Goal: Information Seeking & Learning: Learn about a topic

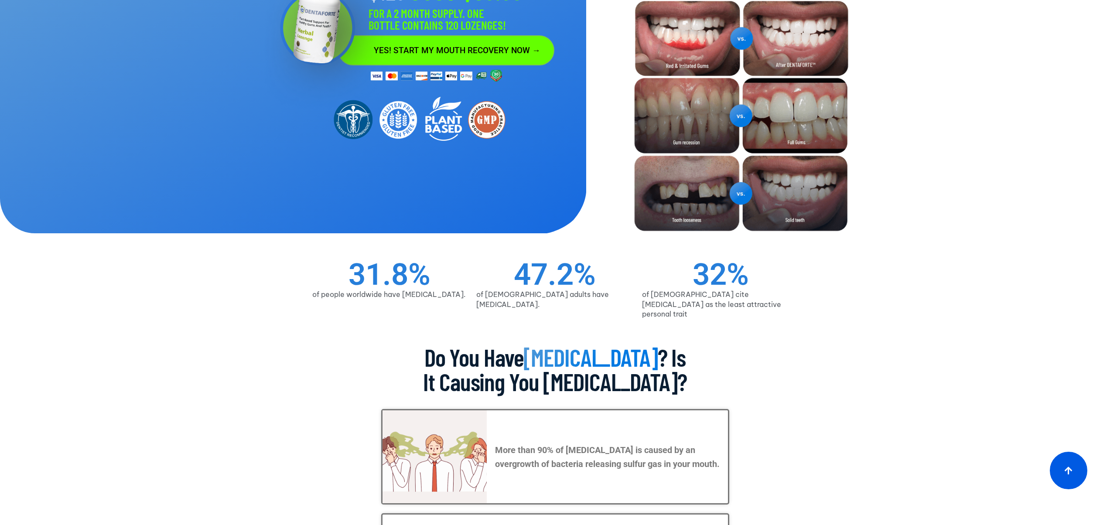
scroll to position [297, 0]
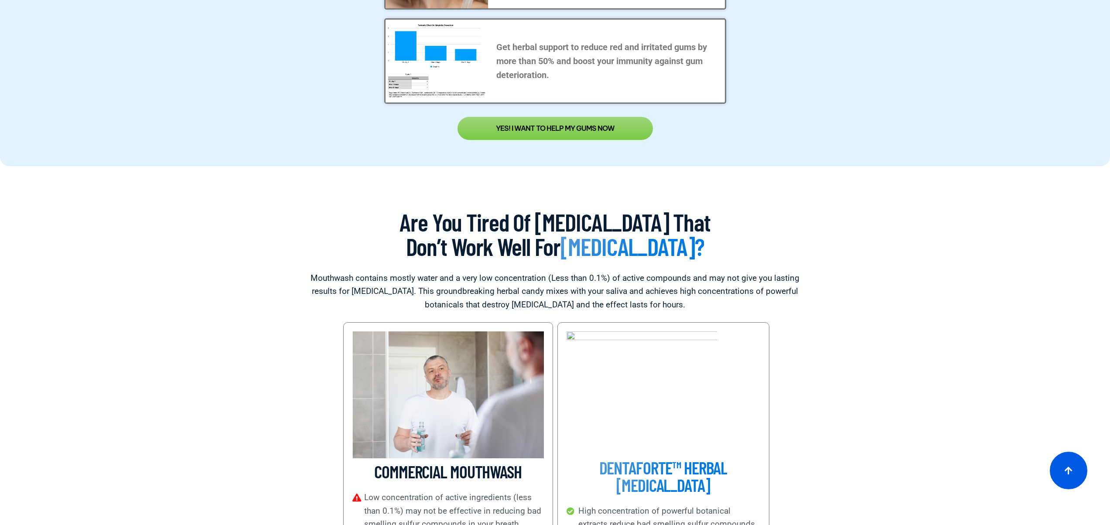
click at [797, 372] on section "COMMERCIAL MOUTHWASH Low concentration of active ingredients (less than 0.1%) m…" at bounding box center [555, 451] width 497 height 258
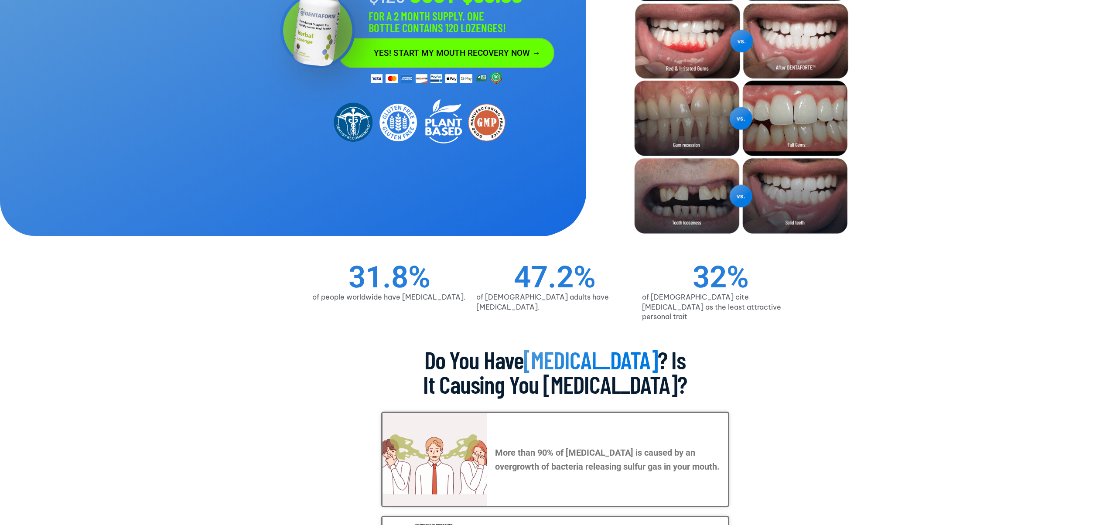
scroll to position [0, 0]
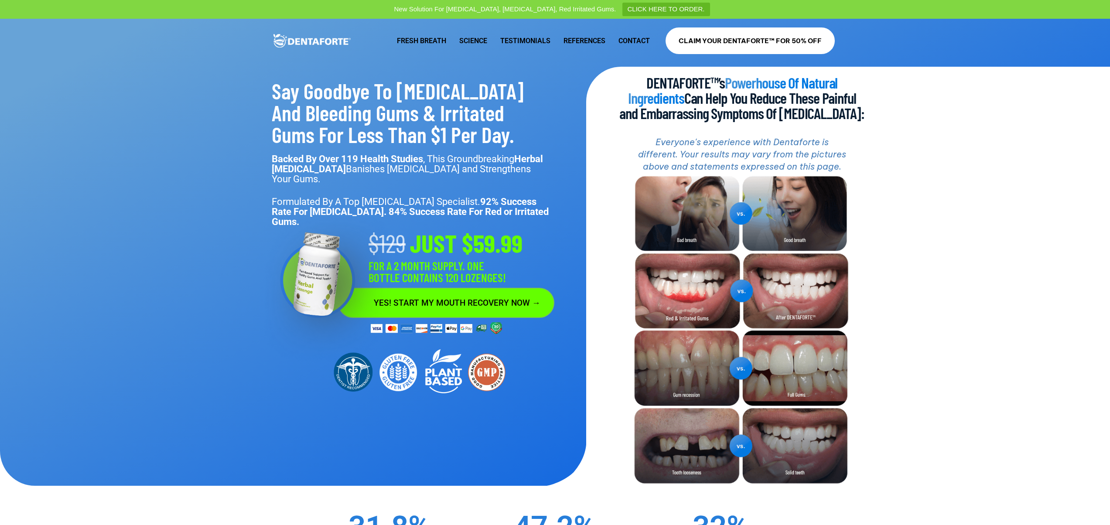
click at [865, 290] on div "DENTAFORTE™’s Powerhouse Of Natural Ingredients Can Help You Reduce These Painf…" at bounding box center [725, 277] width 279 height 421
click at [865, 202] on div "DENTAFORTE™’s Powerhouse Of Natural Ingredients Can Help You Reduce These Painf…" at bounding box center [725, 277] width 279 height 421
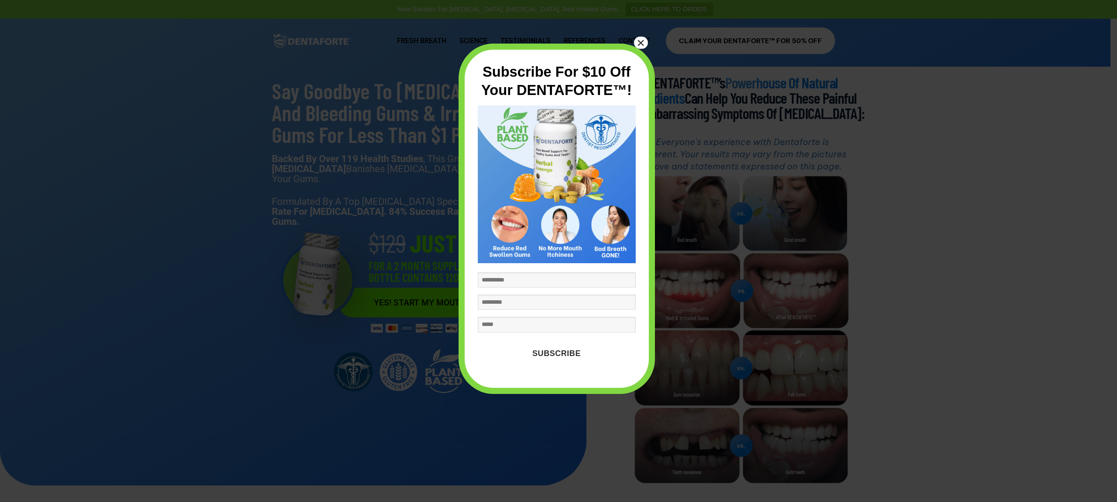
click at [641, 42] on button "×" at bounding box center [641, 43] width 14 height 12
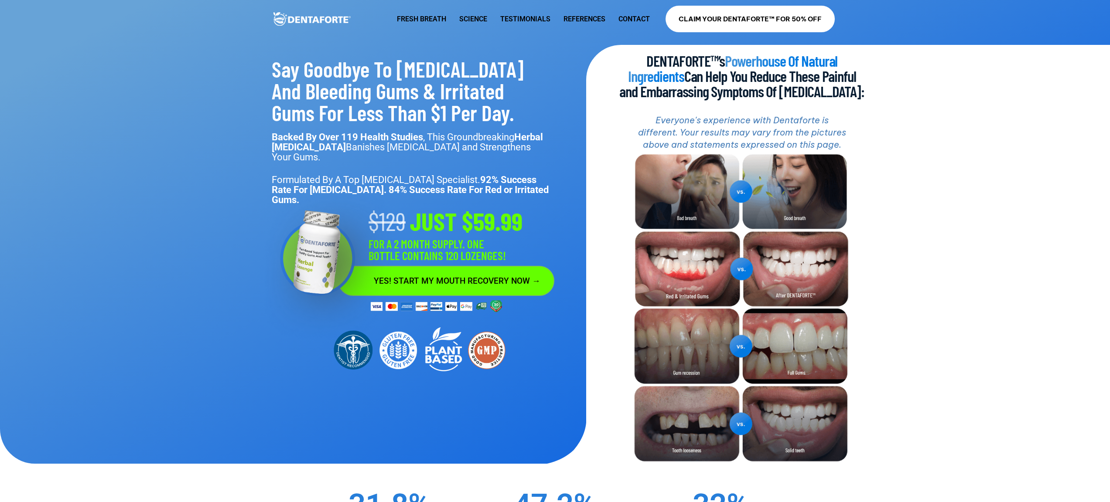
scroll to position [33, 0]
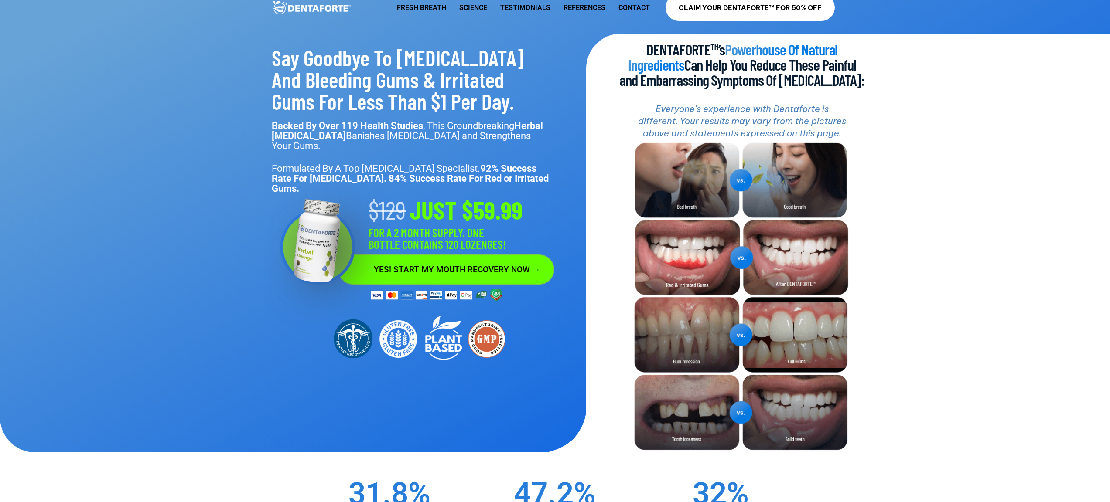
click at [865, 275] on div "DENTAFORTE™’s Powerhouse Of Natural Ingredients Can Help You Reduce These Painf…" at bounding box center [725, 244] width 279 height 421
click at [865, 219] on div "DENTAFORTE™’s Powerhouse Of Natural Ingredients Can Help You Reduce These Painf…" at bounding box center [725, 244] width 279 height 421
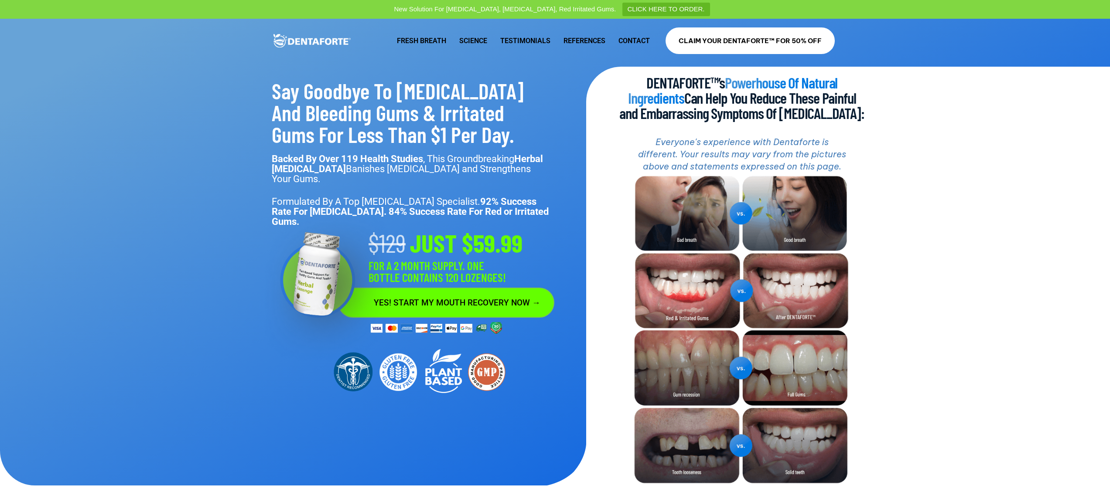
click at [865, 147] on div "DENTAFORTE™’s Powerhouse Of Natural Ingredients Can Help You Reduce These Painf…" at bounding box center [725, 277] width 279 height 421
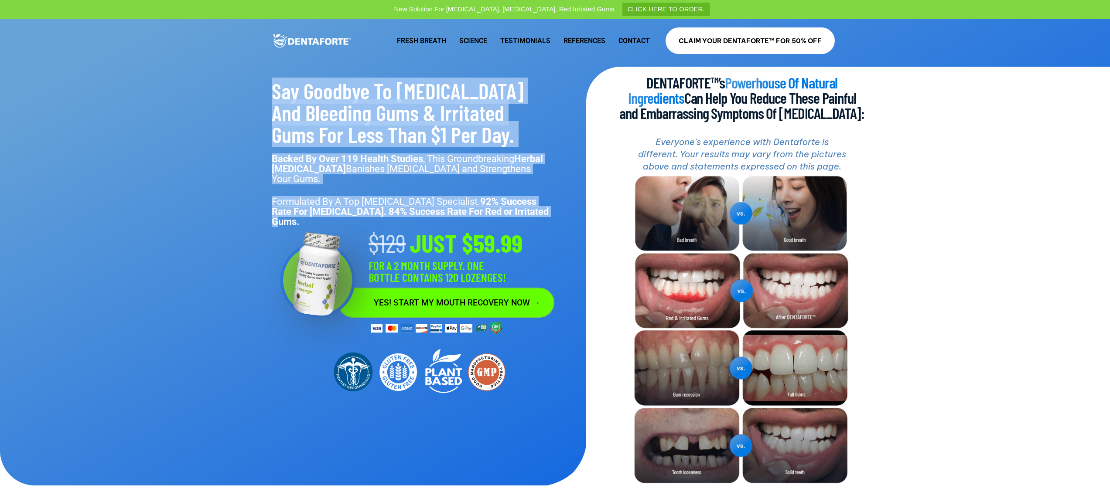
drag, startPoint x: 294, startPoint y: 96, endPoint x: 541, endPoint y: 203, distance: 269.8
click at [541, 203] on div "Say Goodbye To Bad Breath And Bleeding Gums & Irritated Gums For Less Than $1 P…" at bounding box center [416, 277] width 341 height 421
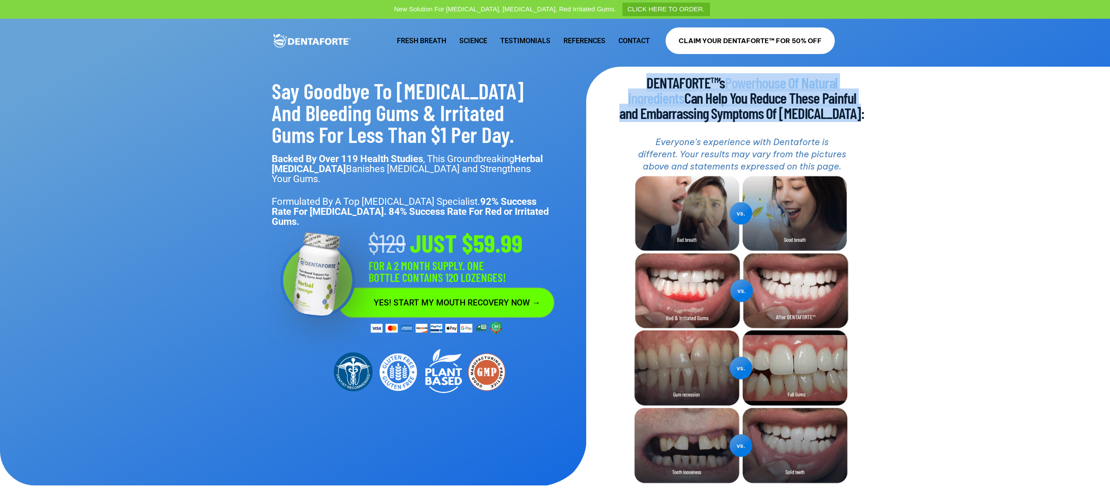
drag, startPoint x: 655, startPoint y: 88, endPoint x: 787, endPoint y: 128, distance: 137.6
click at [786, 129] on div "DENTAFORTE™’s Powerhouse Of Natural Ingredients Can Help You Reduce These Painf…" at bounding box center [725, 277] width 279 height 421
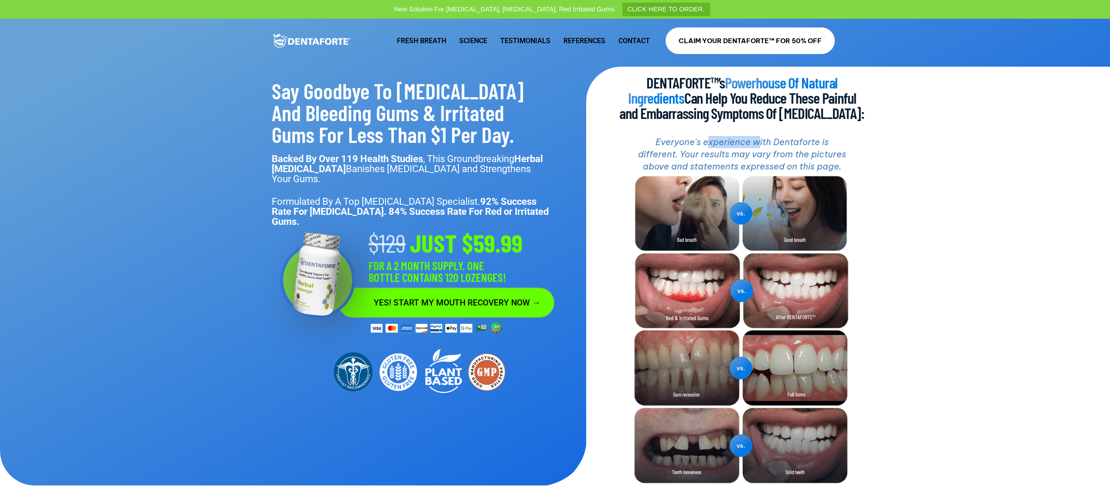
drag, startPoint x: 709, startPoint y: 141, endPoint x: 803, endPoint y: 155, distance: 94.8
click at [784, 153] on icon "Everyone's experience with Dentaforte is different. Your results may vary from …" at bounding box center [742, 154] width 208 height 35
click at [837, 160] on h2 "Everyone's experience with Dentaforte is different. Your results may vary from …" at bounding box center [741, 154] width 245 height 37
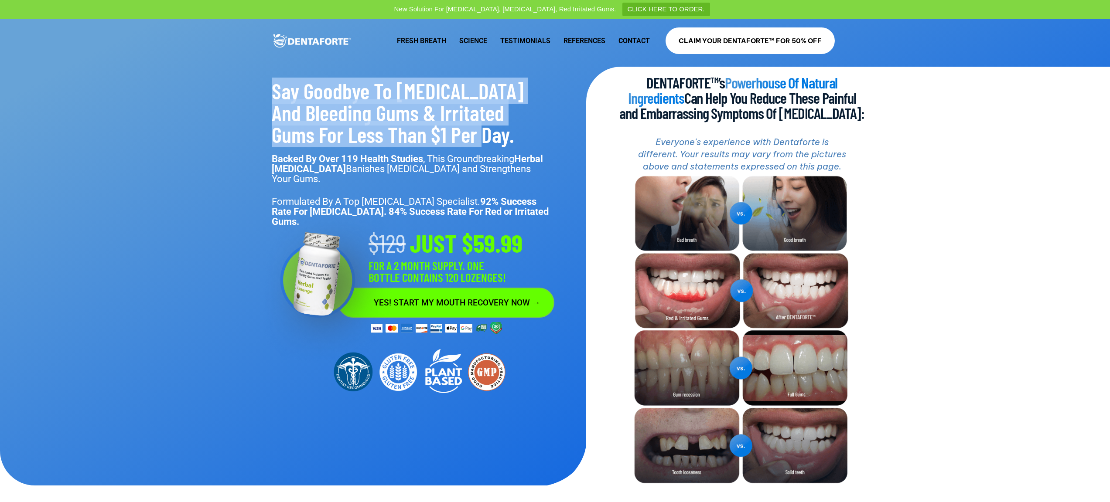
drag, startPoint x: 275, startPoint y: 89, endPoint x: 525, endPoint y: 145, distance: 256.0
click at [525, 145] on h2 "Say Goodbye To Bad Breath And Bleeding Gums & Irritated Gums For Less Than $1 P…" at bounding box center [422, 112] width 301 height 65
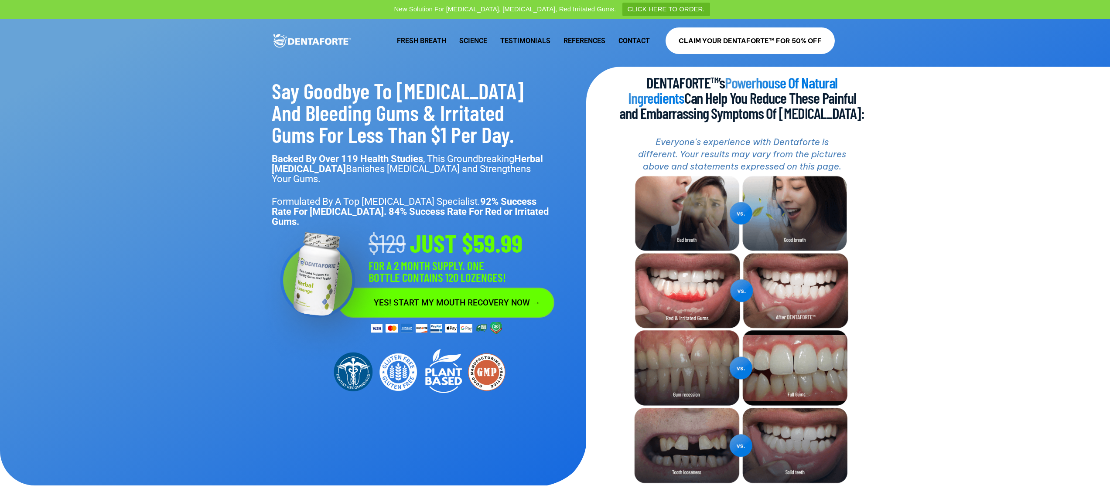
drag, startPoint x: 400, startPoint y: 114, endPoint x: 393, endPoint y: 111, distance: 7.2
click at [400, 114] on h2 "Say Goodbye To Bad Breath And Bleeding Gums & Irritated Gums For Less Than $1 P…" at bounding box center [422, 112] width 301 height 65
drag, startPoint x: 307, startPoint y: 114, endPoint x: 430, endPoint y: 117, distance: 122.6
click at [430, 117] on h2 "Say Goodbye To Bad Breath And Bleeding Gums & Irritated Gums For Less Than $1 P…" at bounding box center [422, 112] width 301 height 65
click at [437, 116] on h2 "Say Goodbye To Bad Breath And Bleeding Gums & Irritated Gums For Less Than $1 P…" at bounding box center [422, 112] width 301 height 65
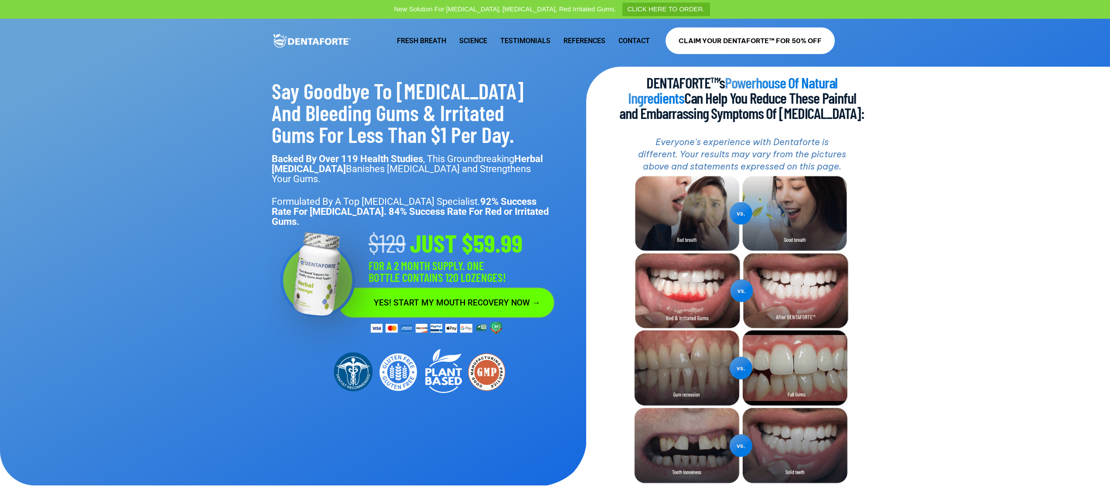
drag, startPoint x: 438, startPoint y: 114, endPoint x: 394, endPoint y: 133, distance: 47.9
click at [490, 145] on h2 "Say Goodbye To Bad Breath And Bleeding Gums & Irritated Gums For Less Than $1 P…" at bounding box center [422, 112] width 301 height 65
drag, startPoint x: 397, startPoint y: 87, endPoint x: 479, endPoint y: 88, distance: 82.4
click at [479, 88] on h2 "Say Goodbye To Bad Breath And Bleeding Gums & Irritated Gums For Less Than $1 P…" at bounding box center [422, 112] width 301 height 65
click at [461, 85] on h2 "Say Goodbye To Bad Breath And Bleeding Gums & Irritated Gums For Less Than $1 P…" at bounding box center [422, 112] width 301 height 65
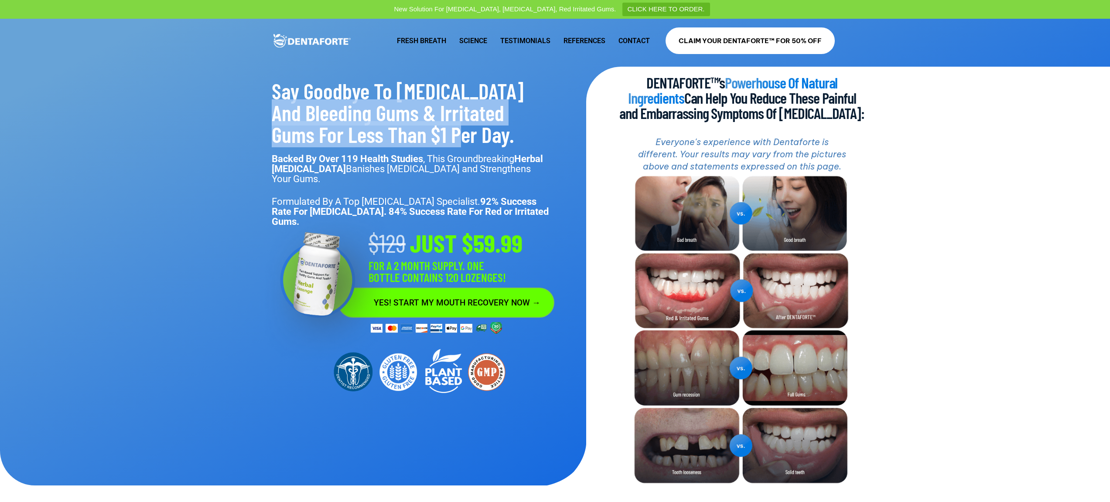
drag, startPoint x: 301, startPoint y: 120, endPoint x: 486, endPoint y: 137, distance: 185.8
click at [486, 137] on h2 "Say Goodbye To Bad Breath And Bleeding Gums & Irritated Gums For Less Than $1 P…" at bounding box center [422, 112] width 301 height 65
click at [493, 134] on h2 "Say Goodbye To Bad Breath And Bleeding Gums & Irritated Gums For Less Than $1 P…" at bounding box center [422, 112] width 301 height 65
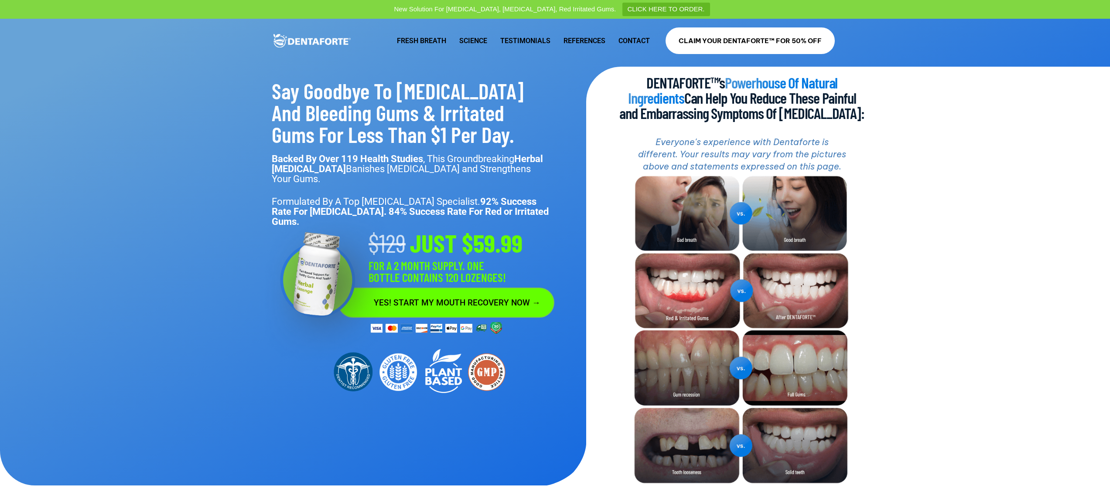
click at [429, 37] on link "Fresh Breath" at bounding box center [421, 41] width 62 height 20
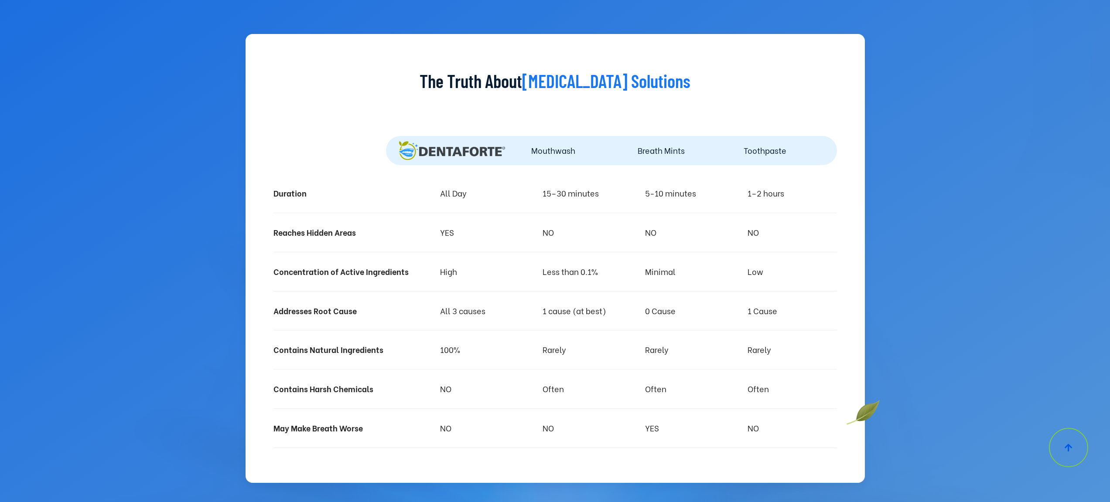
scroll to position [3620, 0]
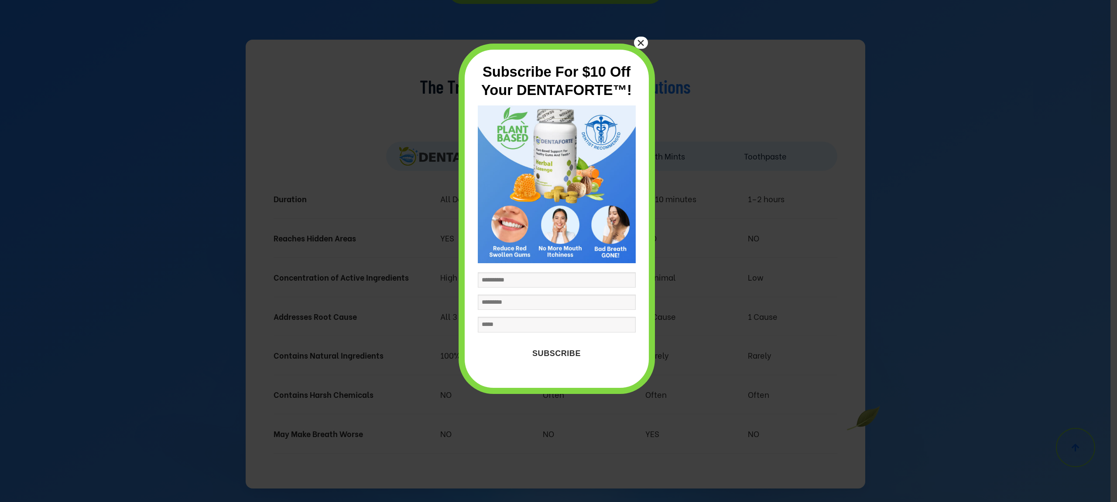
click at [642, 44] on button "×" at bounding box center [641, 43] width 14 height 12
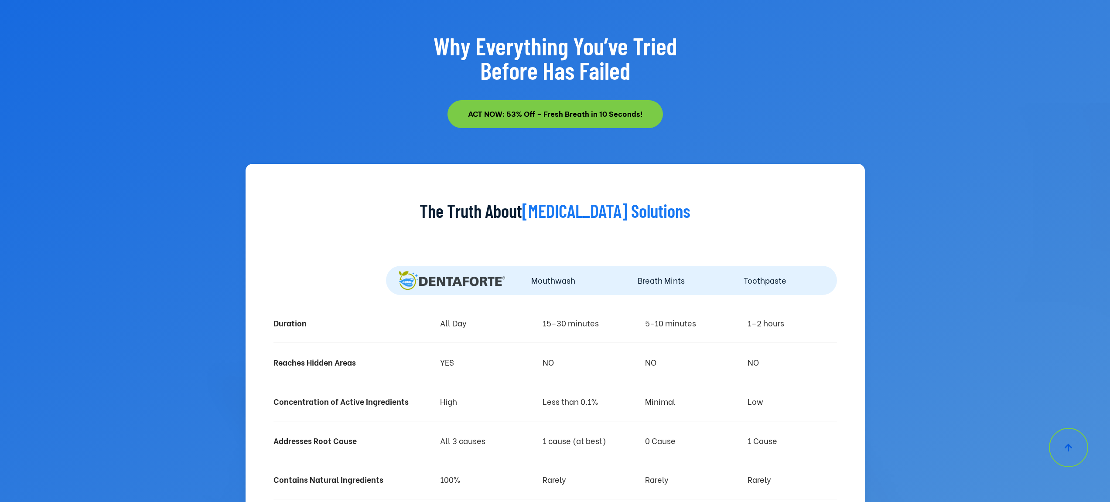
scroll to position [3636, 0]
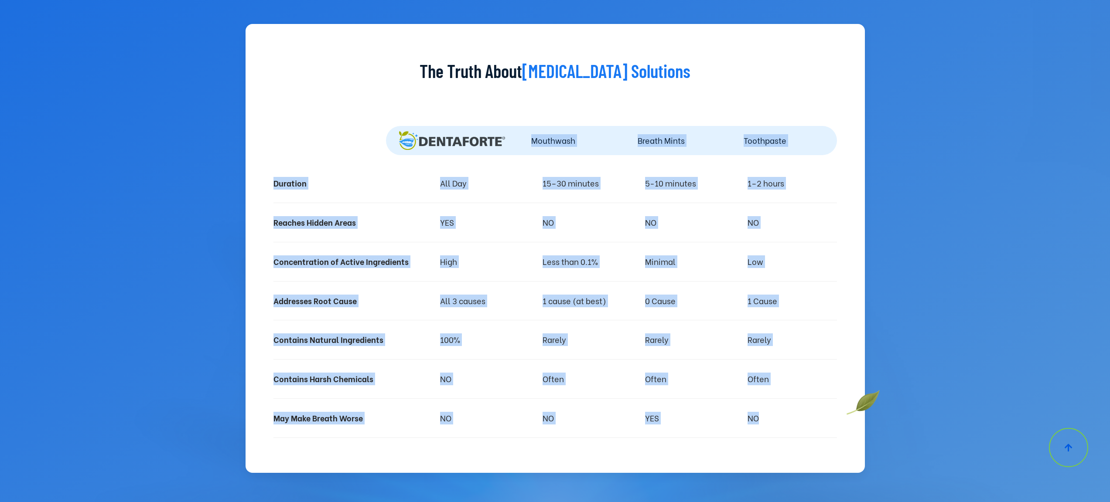
drag, startPoint x: 529, startPoint y: 117, endPoint x: 791, endPoint y: 417, distance: 397.5
click at [791, 417] on div "The Truth About [MEDICAL_DATA] Solutions Mouthwash Breath Mints Toothpaste Dura…" at bounding box center [555, 248] width 619 height 449
click at [789, 401] on div "May Make Breath Worse NO NO YES NO" at bounding box center [555, 418] width 564 height 39
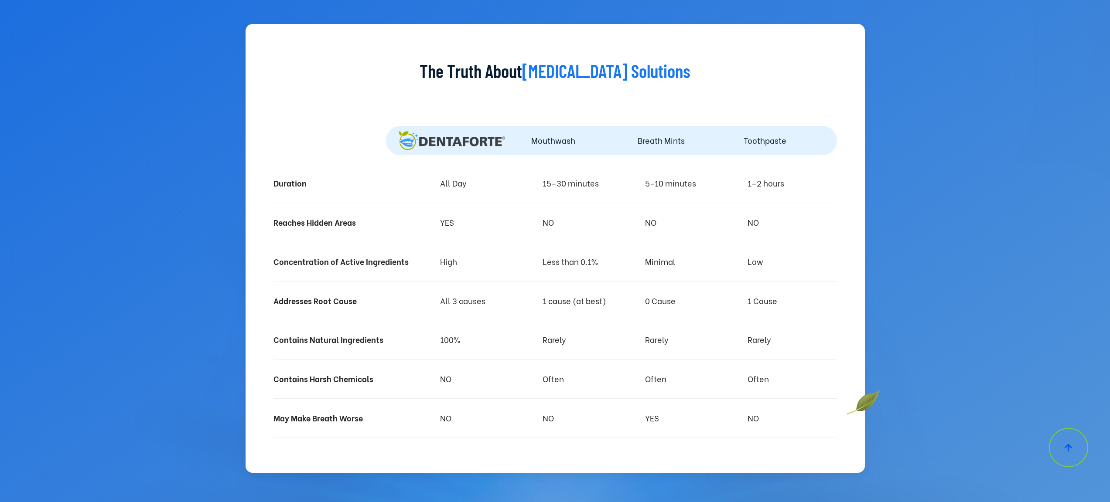
click at [890, 122] on div at bounding box center [555, 183] width 1110 height 710
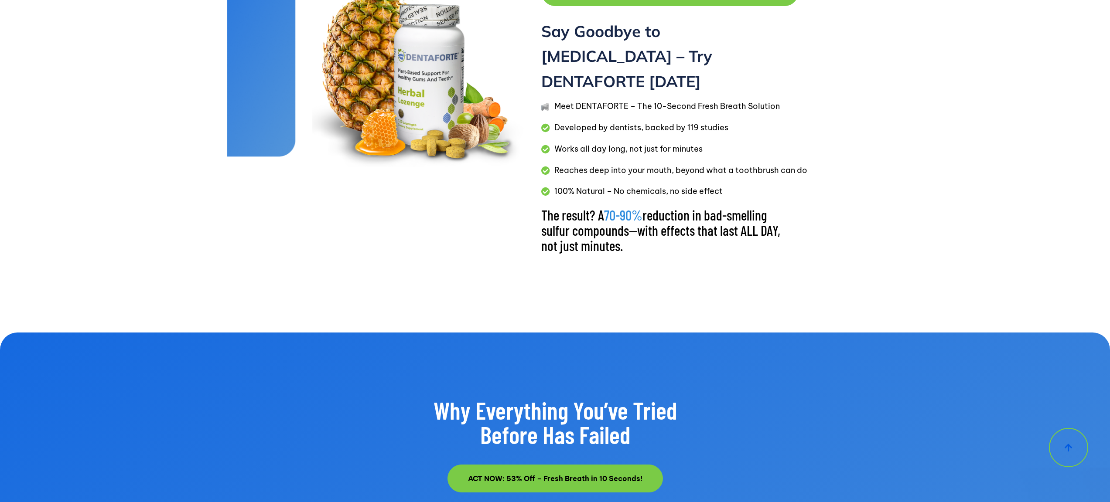
scroll to position [2896, 0]
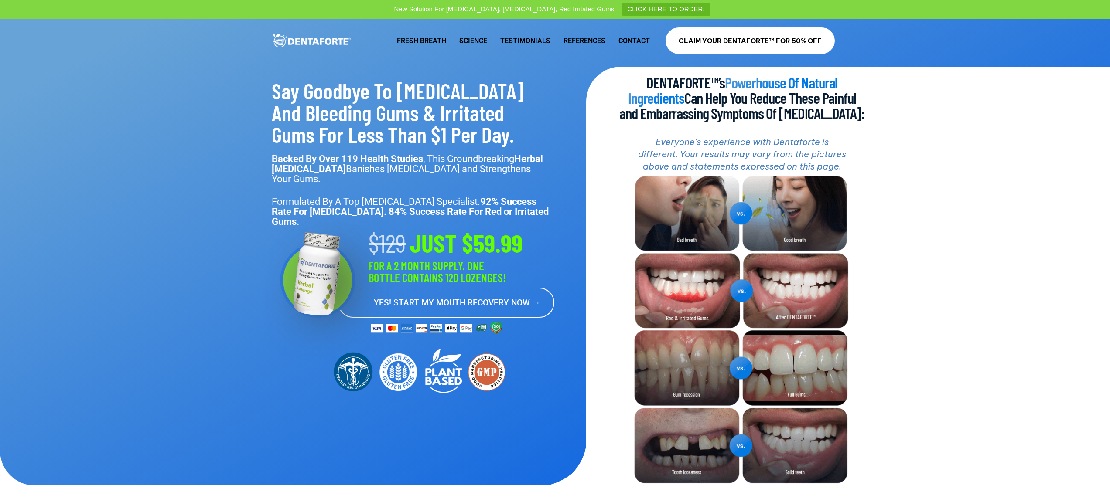
click at [502, 288] on link "YES! START MY MOUTH RECOVERY NOW →" at bounding box center [446, 303] width 216 height 30
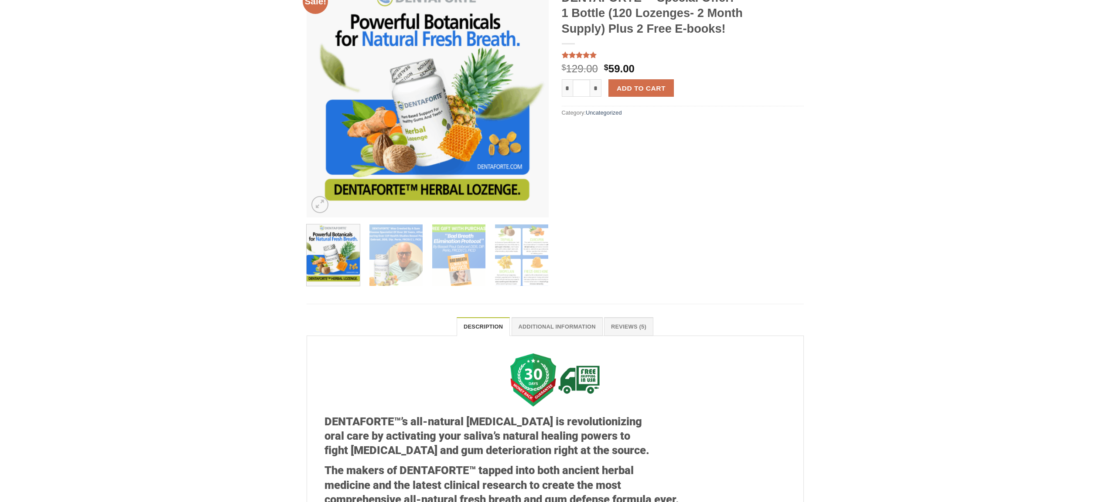
scroll to position [246, 0]
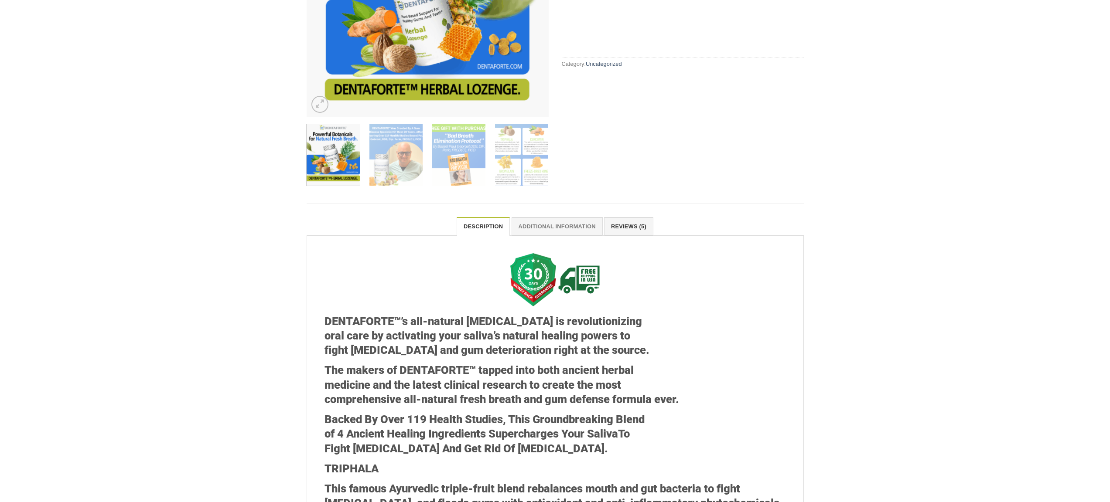
click at [647, 221] on link "Reviews (5)" at bounding box center [628, 226] width 49 height 18
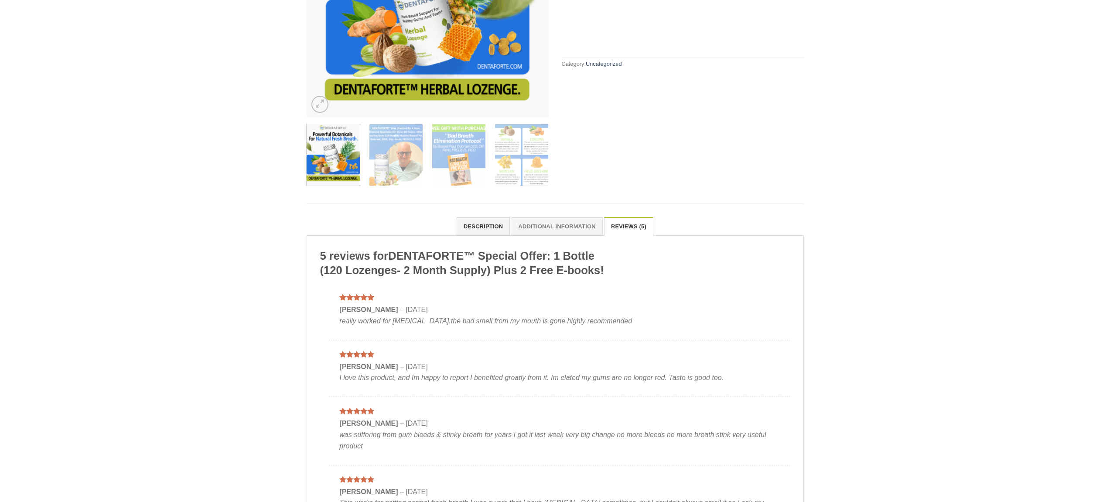
click at [471, 229] on link "Description" at bounding box center [483, 226] width 53 height 18
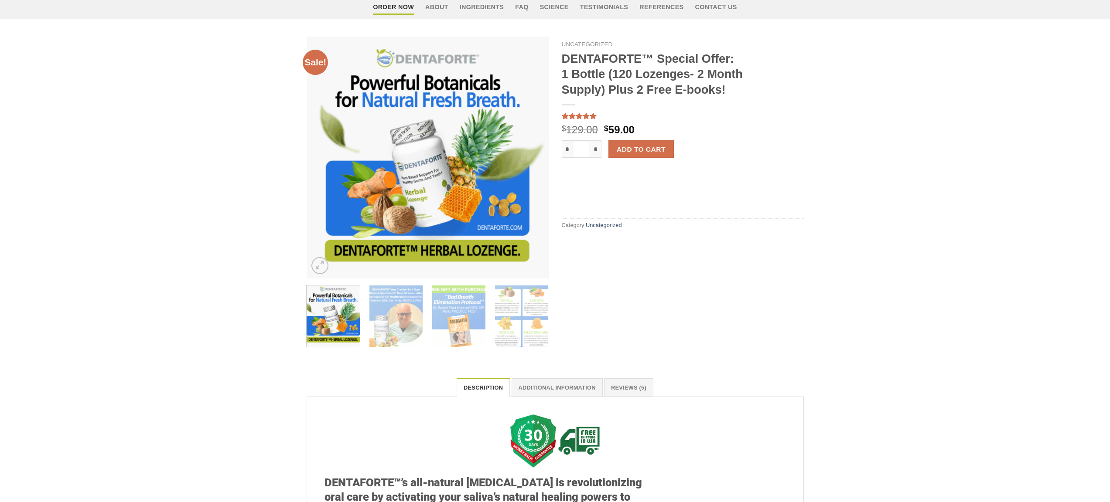
scroll to position [35, 0]
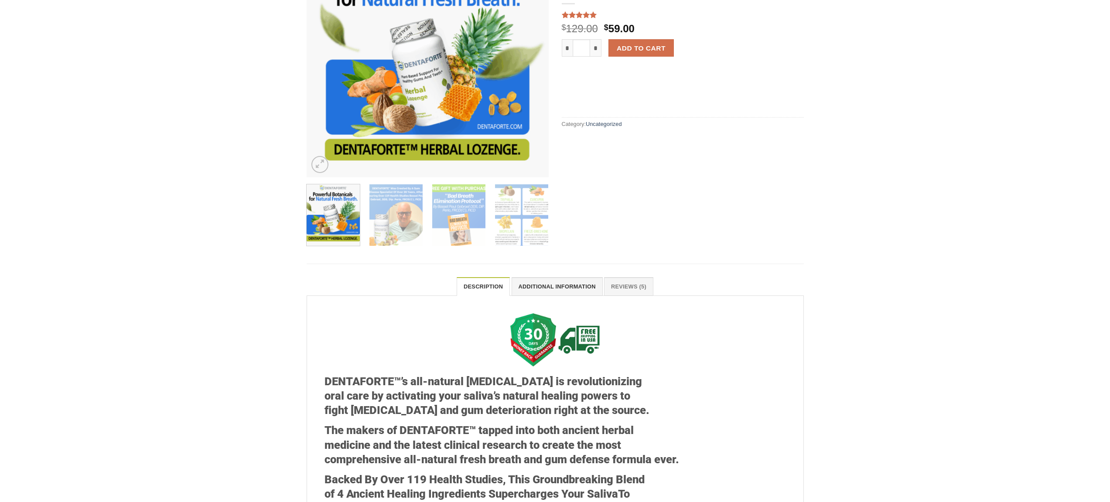
click at [563, 282] on link "Additional information" at bounding box center [557, 286] width 91 height 18
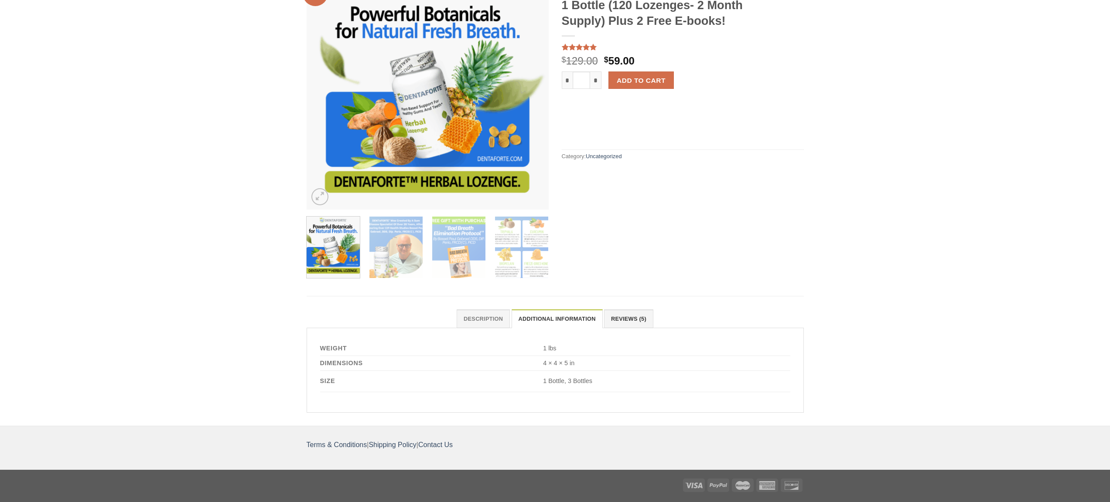
click at [634, 312] on link "Reviews (5)" at bounding box center [628, 319] width 49 height 18
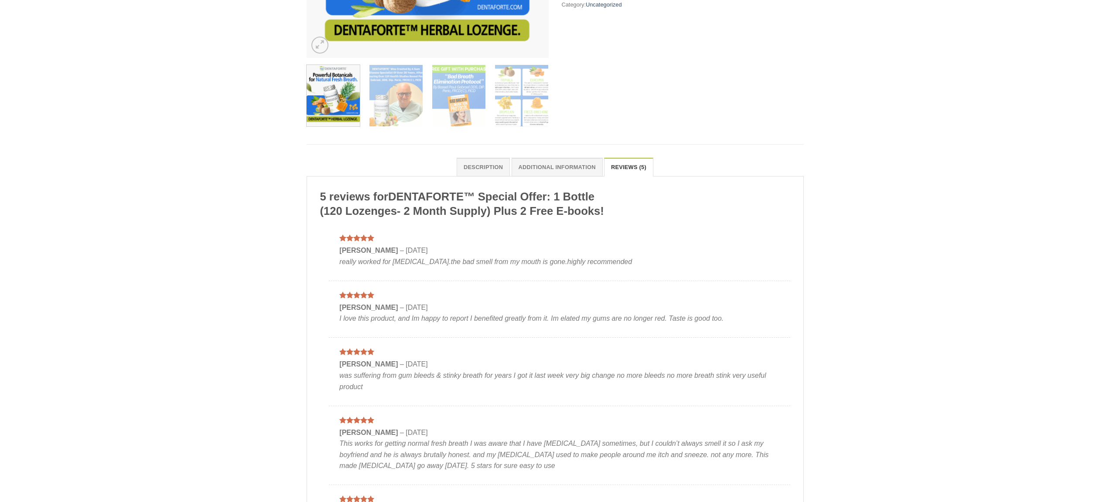
scroll to position [160, 0]
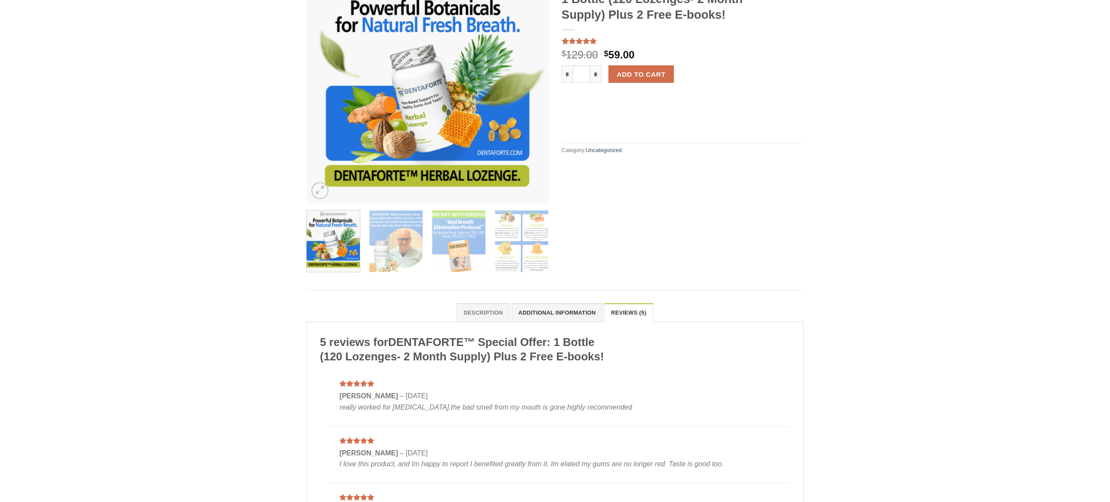
click at [543, 314] on link "Additional information" at bounding box center [557, 313] width 91 height 18
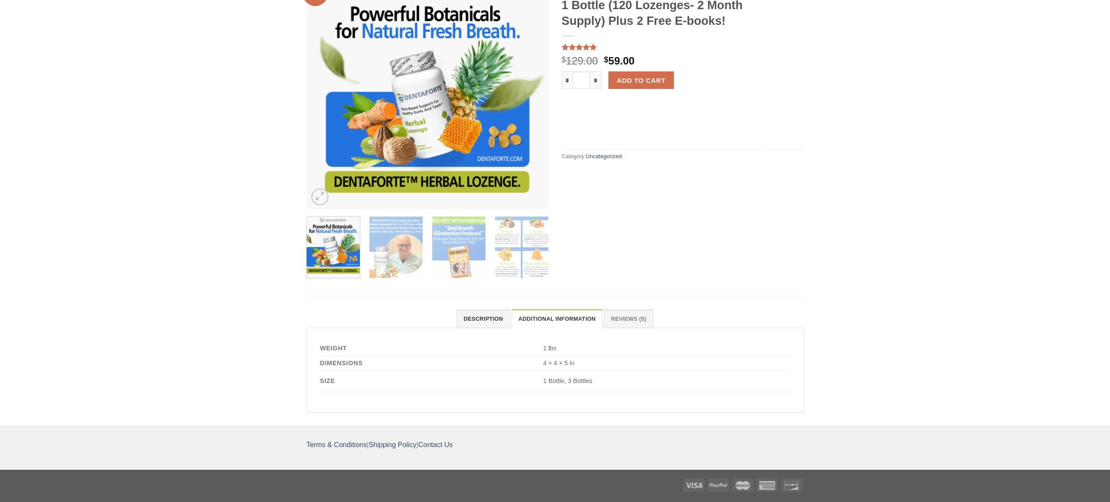
click at [469, 317] on link "Description" at bounding box center [483, 319] width 53 height 18
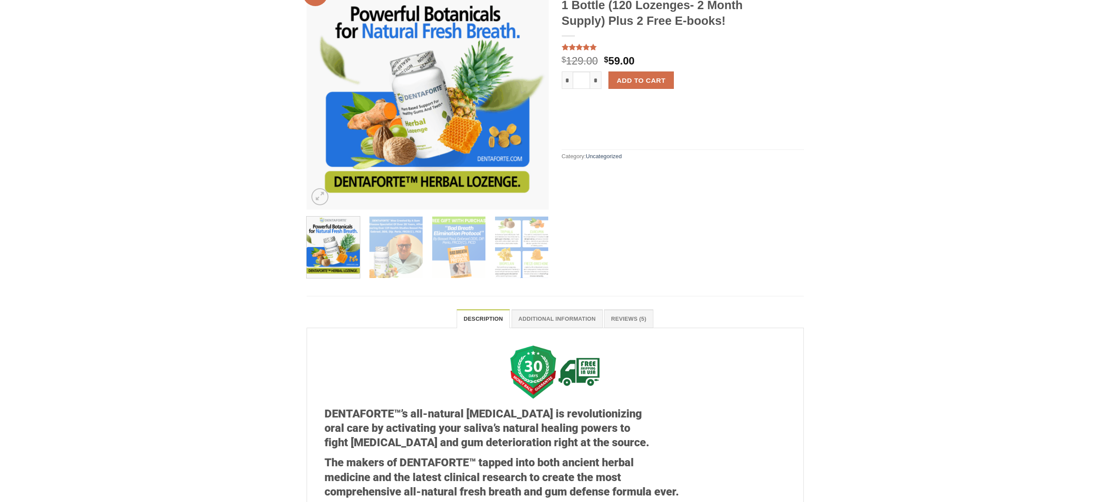
click at [627, 260] on div "Uncategorized DENTAFORTE™ Special Offer: 1 Bottle (120 Lozenges- 2 Month Supply…" at bounding box center [682, 123] width 255 height 311
drag, startPoint x: 564, startPoint y: 155, endPoint x: 636, endPoint y: 161, distance: 73.0
click at [636, 161] on span "Category: Uncategorized" at bounding box center [683, 157] width 242 height 14
click at [679, 187] on div "Uncategorized DENTAFORTE™ Special Offer: 1 Bottle (120 Lozenges- 2 Month Supply…" at bounding box center [682, 123] width 255 height 311
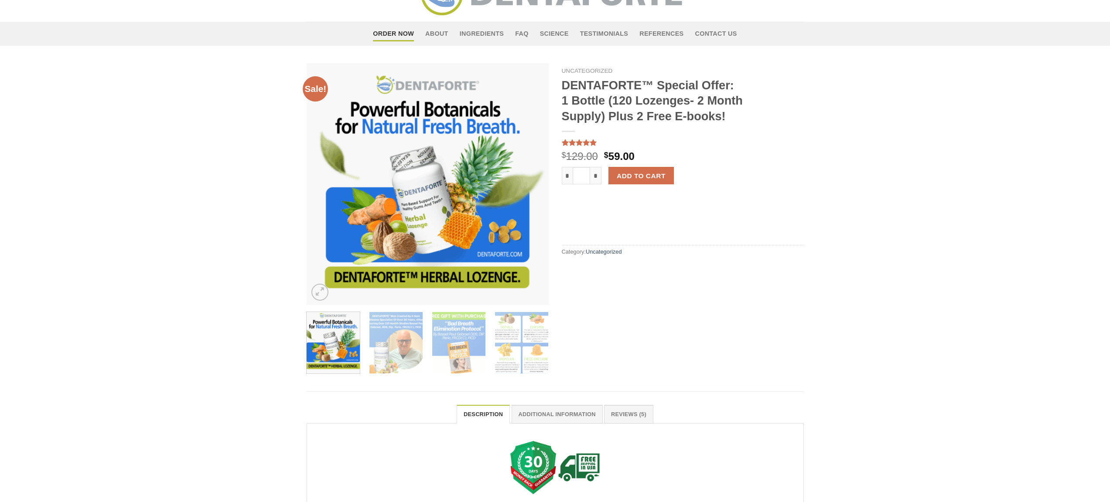
scroll to position [13, 0]
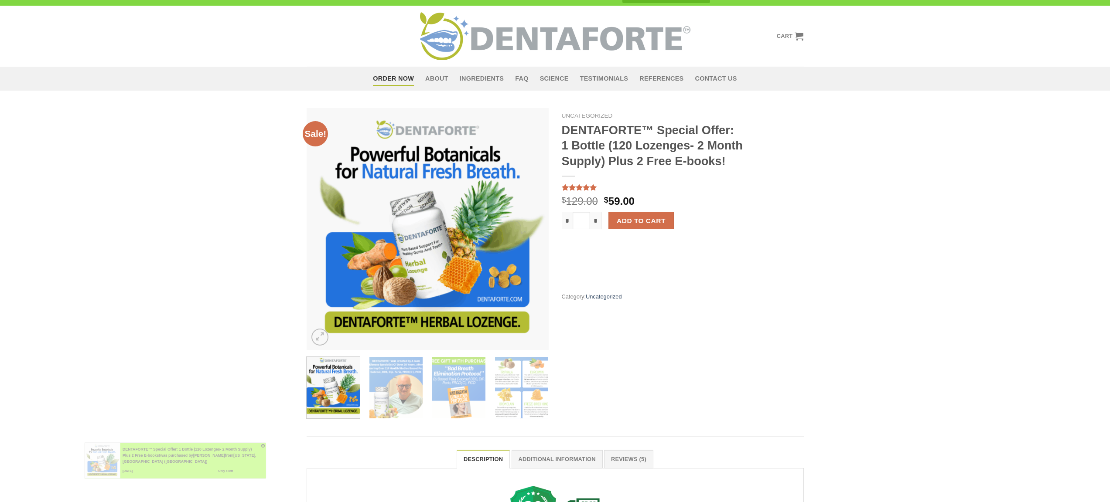
click at [337, 433] on img at bounding box center [336, 433] width 7 height 7
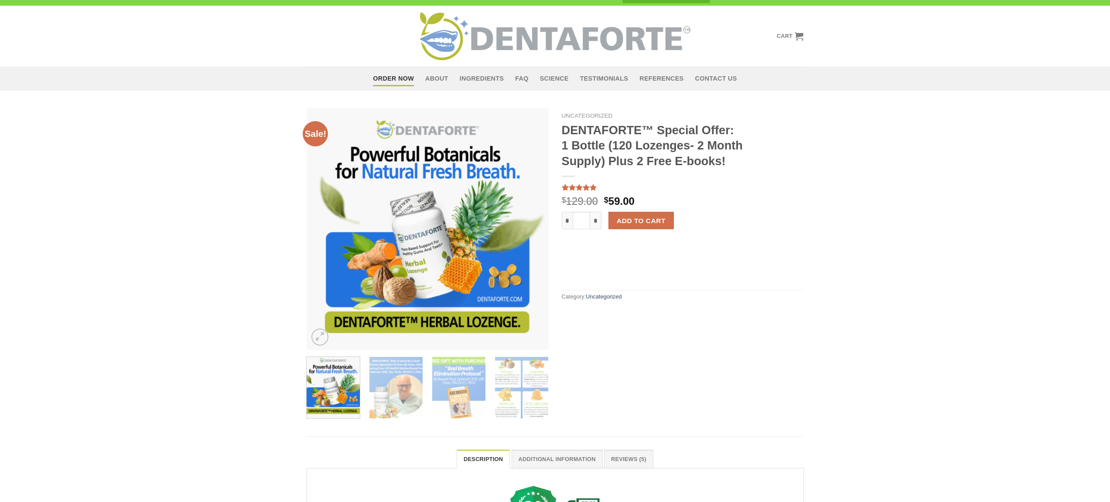
click at [637, 401] on div "Uncategorized DENTAFORTE™ Special Offer: 1 Bottle (120 Lozenges- 2 Month Supply…" at bounding box center [682, 263] width 255 height 311
drag, startPoint x: 622, startPoint y: 118, endPoint x: 558, endPoint y: 116, distance: 64.2
click at [558, 116] on div "Uncategorized DENTAFORTE™ Special Offer: 1 Bottle (120 Lozenges- 2 Month Supply…" at bounding box center [682, 263] width 255 height 311
click at [855, 198] on div "Sale! Uncategorized DENTAFORTE™ Special Offer: 1 Bottle (120 Lozenges- 2 Month …" at bounding box center [555, 264] width 1110 height 346
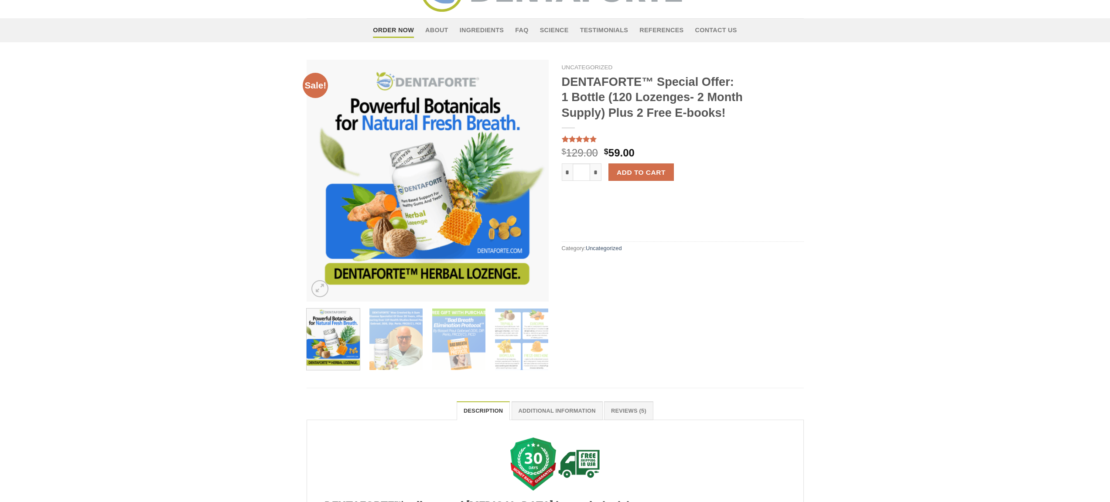
scroll to position [0, 0]
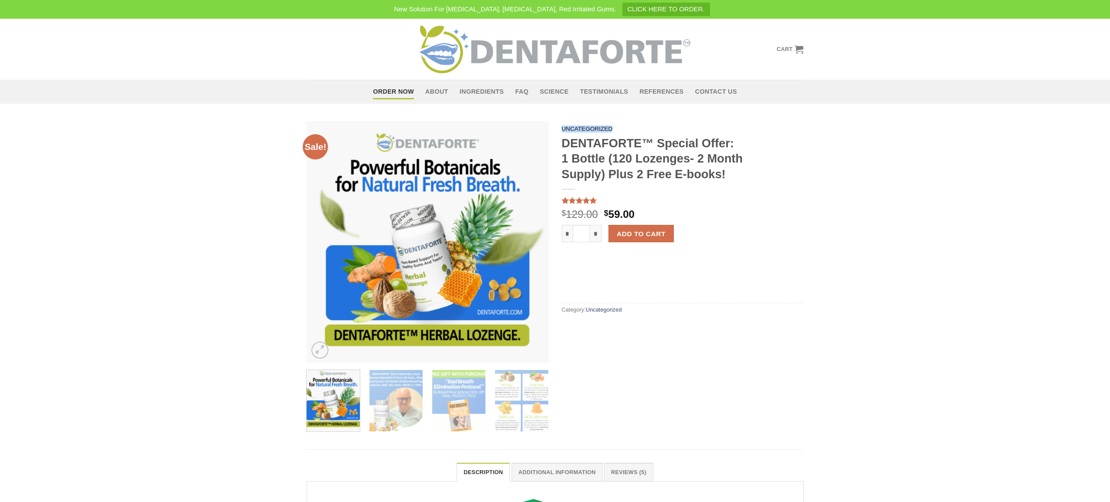
drag, startPoint x: 634, startPoint y: 128, endPoint x: 567, endPoint y: 129, distance: 67.2
click at [560, 130] on div "Uncategorized DENTAFORTE™ Special Offer: 1 Bottle (120 Lozenges- 2 Month Supply…" at bounding box center [682, 276] width 255 height 311
click at [630, 126] on nav "Uncategorized" at bounding box center [683, 129] width 242 height 7
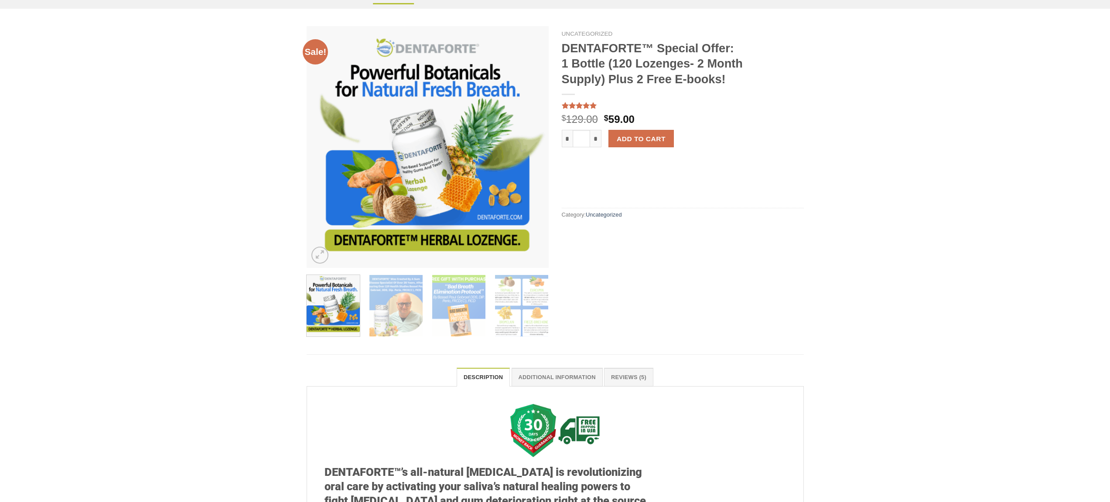
click at [672, 287] on div "Uncategorized DENTAFORTE™ Special Offer: 1 Bottle (120 Lozenges- 2 Month Supply…" at bounding box center [682, 181] width 255 height 311
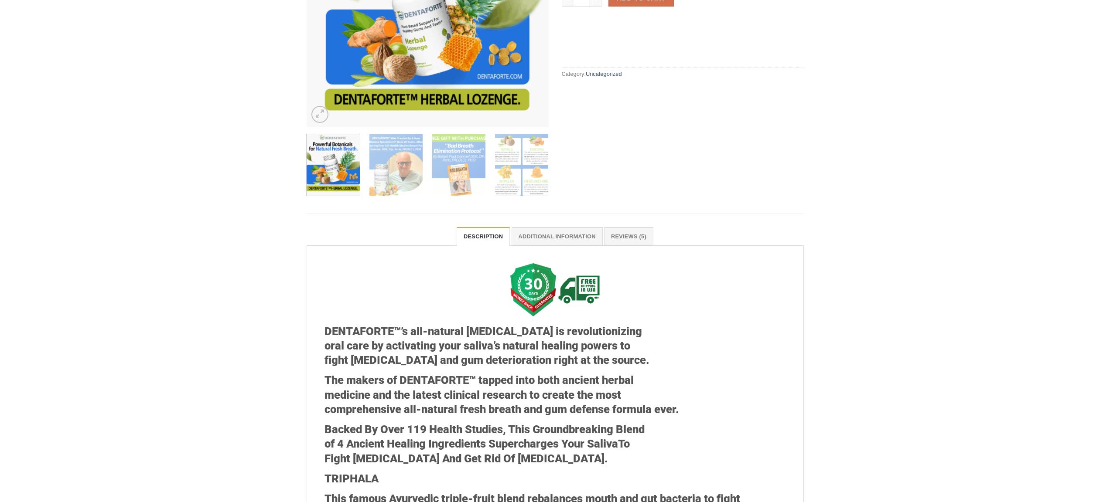
scroll to position [210, 0]
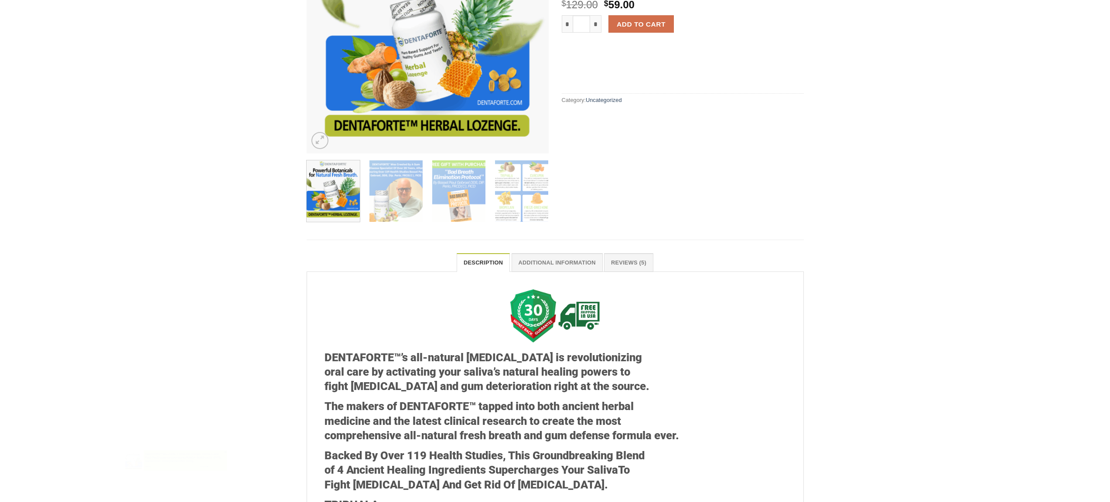
drag, startPoint x: 589, startPoint y: 235, endPoint x: 622, endPoint y: 140, distance: 100.4
click at [622, 142] on div "Sale! Uncategorized DENTAFORTE™ Special Offer: 1 Bottle (120 Lozenges- 2 Month …" at bounding box center [555, 67] width 1110 height 346
drag, startPoint x: 611, startPoint y: 155, endPoint x: 772, endPoint y: 151, distance: 161.0
click at [776, 171] on div "Uncategorized DENTAFORTE™ Special Offer: 1 Bottle (120 Lozenges- 2 Month Supply…" at bounding box center [682, 66] width 255 height 311
click at [639, 264] on link "Reviews (5)" at bounding box center [628, 262] width 49 height 18
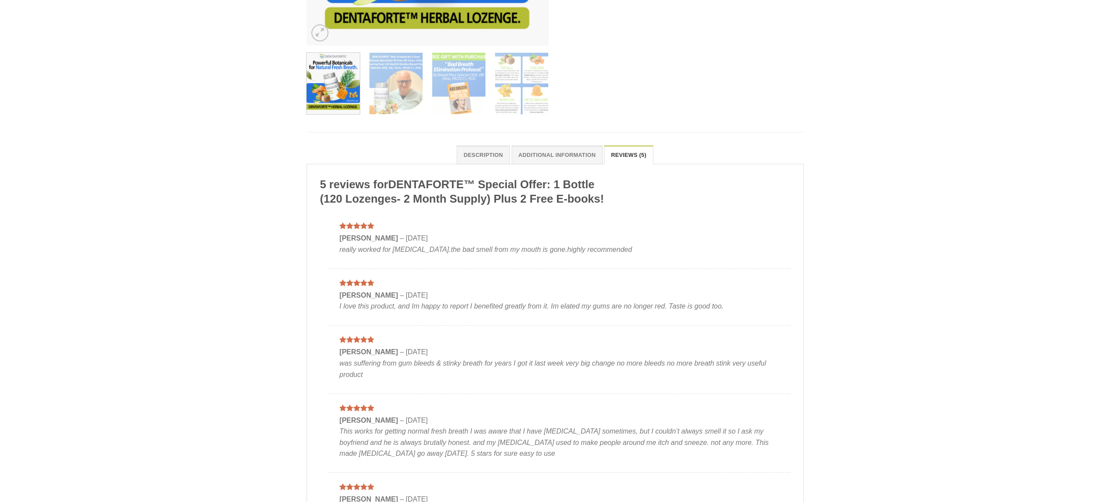
scroll to position [133, 0]
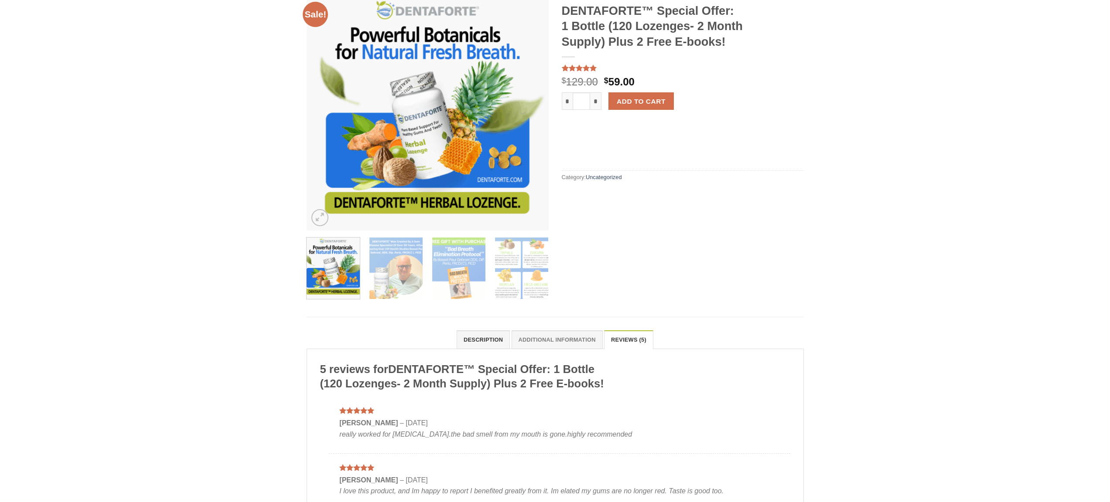
click at [490, 339] on link "Description" at bounding box center [483, 340] width 53 height 18
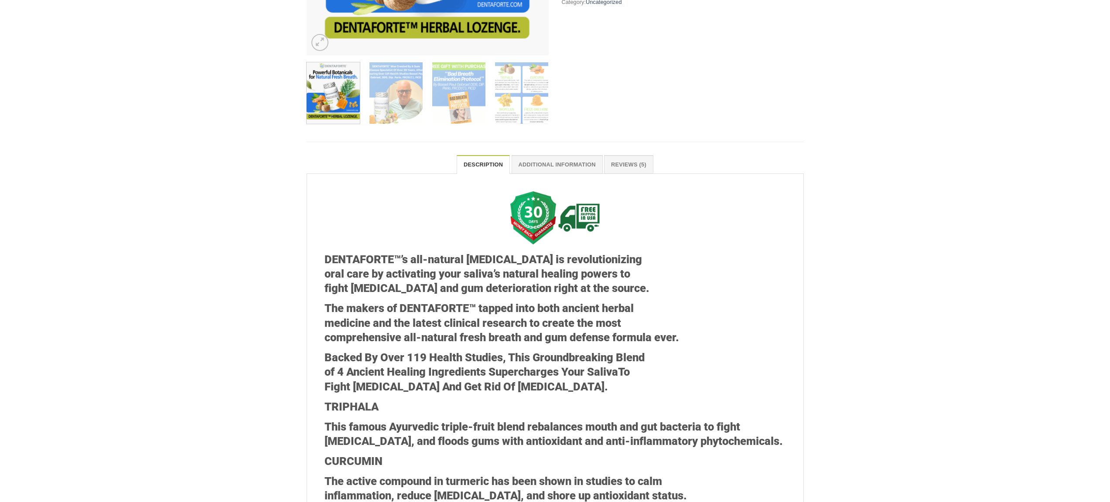
scroll to position [443, 0]
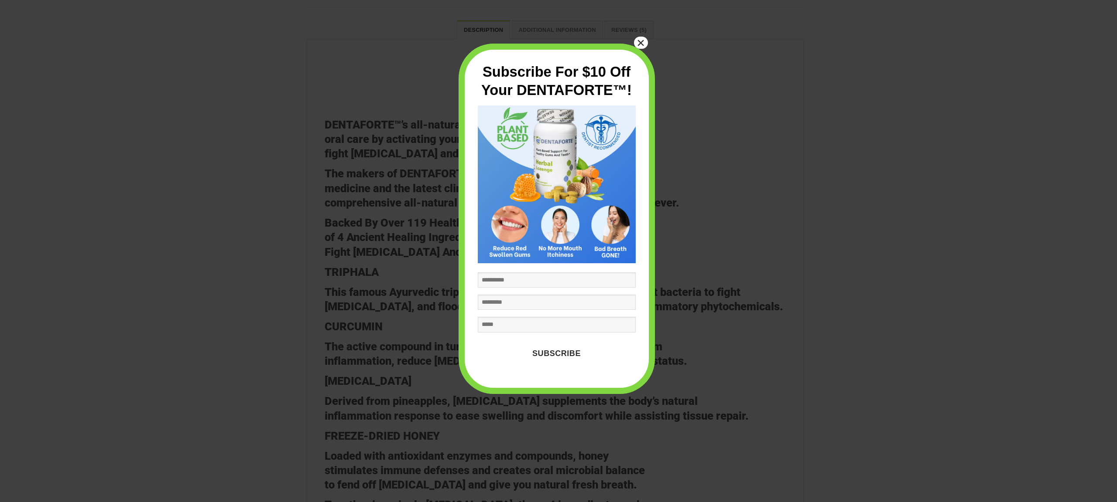
click at [644, 44] on button "×" at bounding box center [641, 43] width 14 height 12
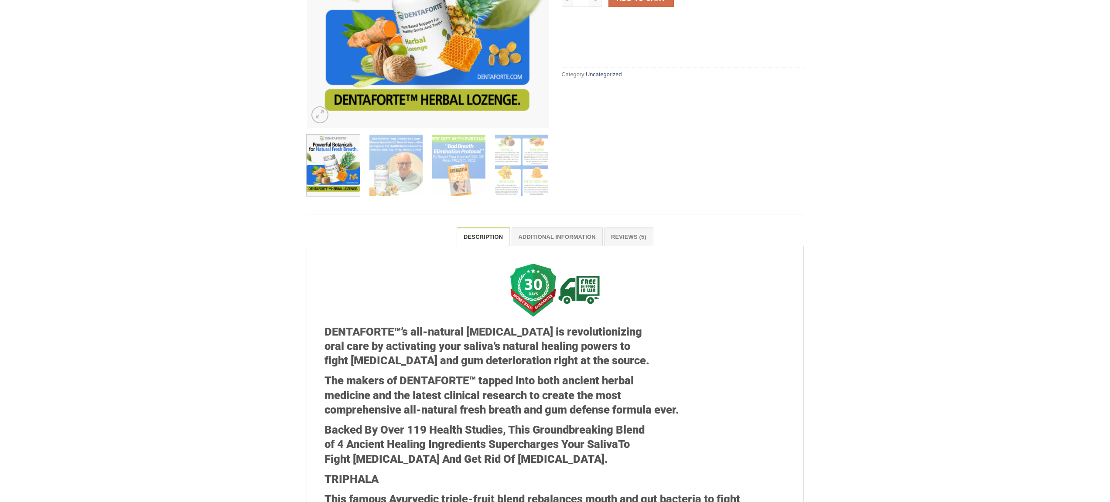
scroll to position [0, 0]
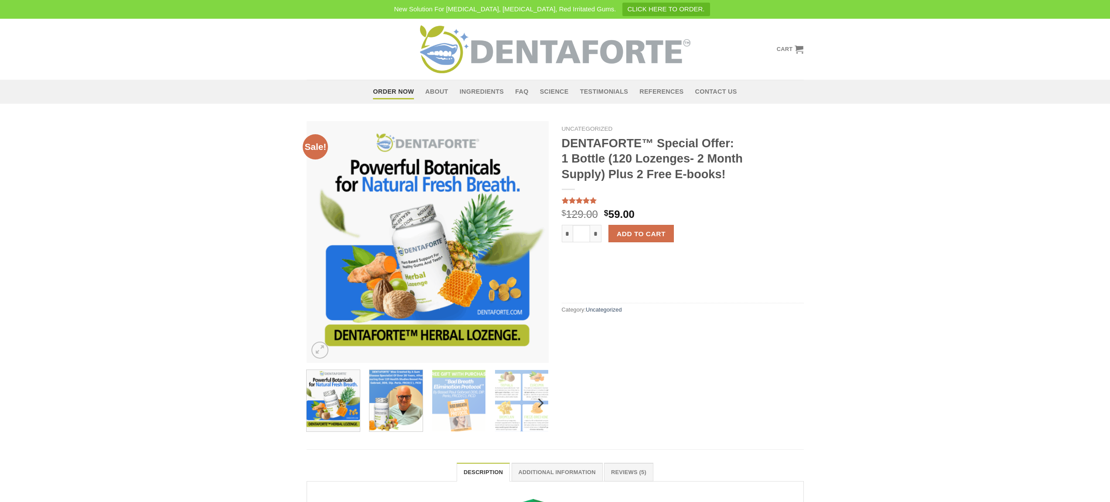
click at [400, 403] on img at bounding box center [395, 400] width 53 height 64
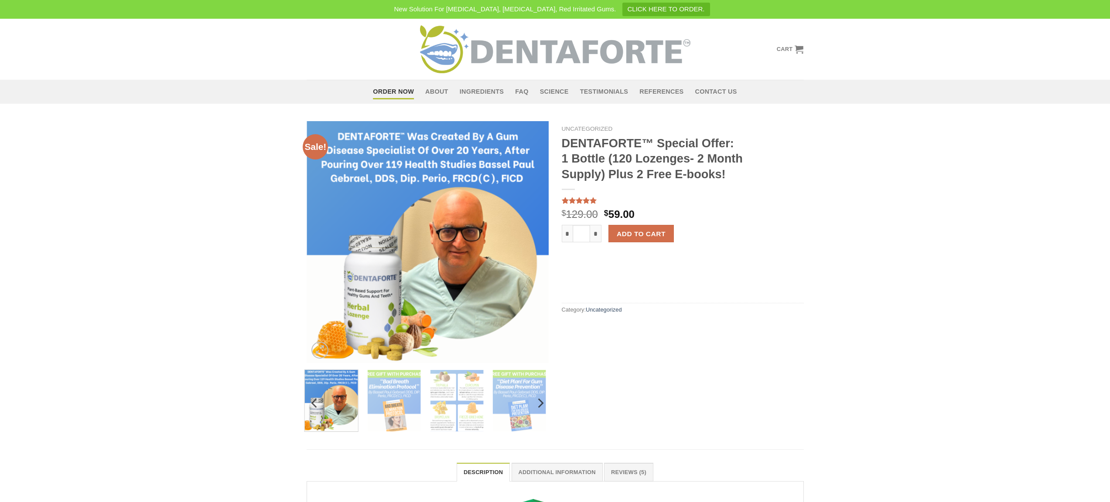
click at [423, 405] on div at bounding box center [427, 401] width 251 height 62
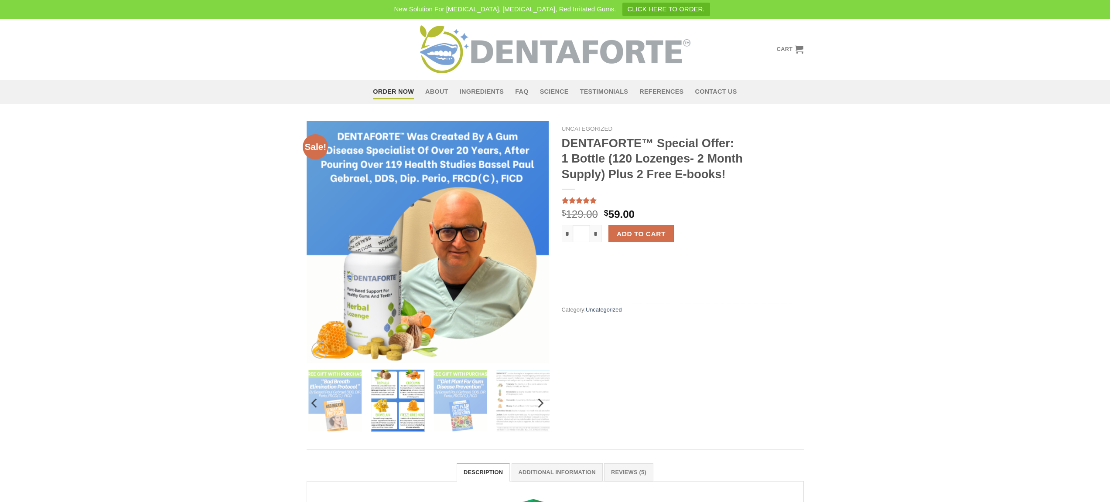
click at [417, 405] on img at bounding box center [397, 400] width 53 height 64
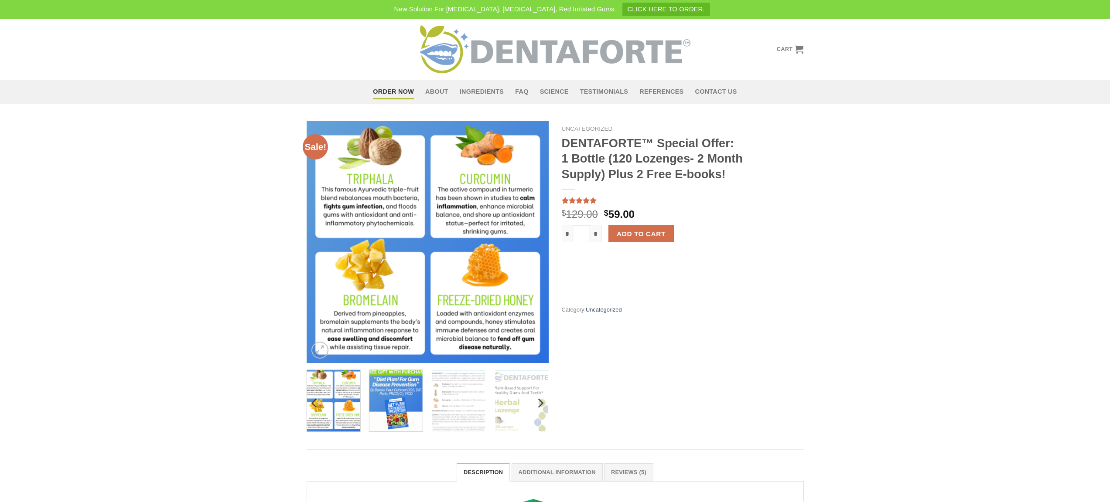
click at [421, 401] on img at bounding box center [395, 400] width 53 height 64
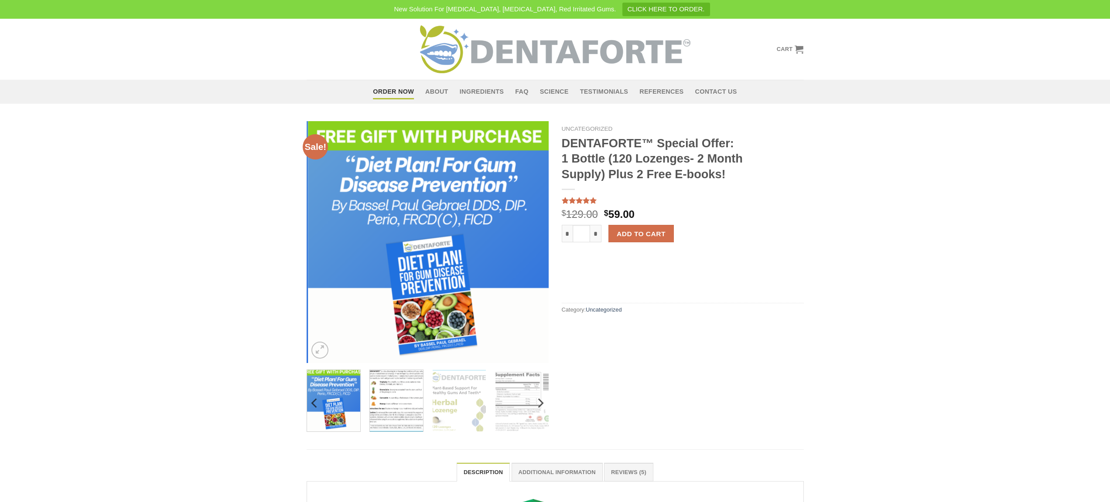
click at [401, 403] on img at bounding box center [396, 400] width 53 height 64
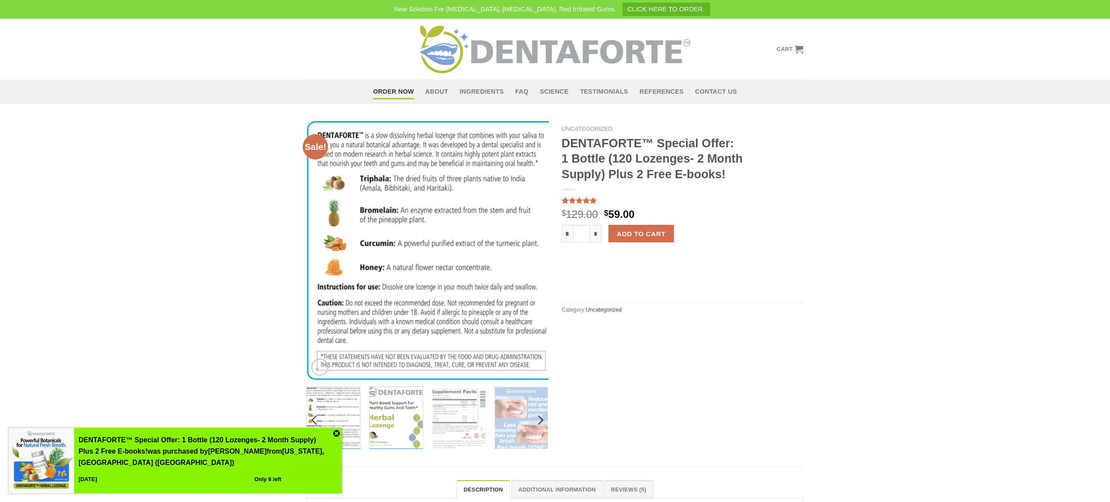
click at [402, 408] on img at bounding box center [395, 417] width 53 height 64
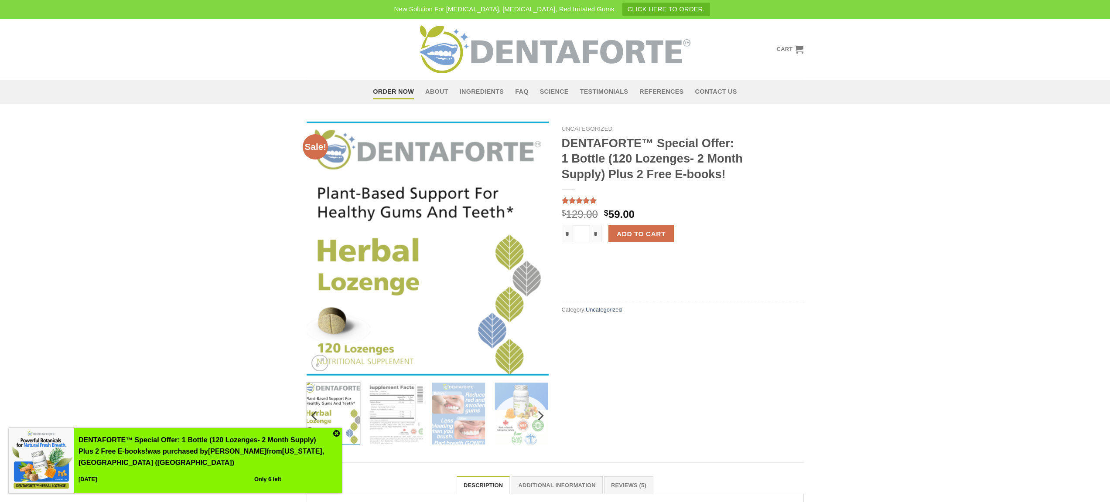
click at [345, 396] on img at bounding box center [333, 413] width 53 height 64
click at [311, 419] on icon "Previous" at bounding box center [315, 416] width 16 height 16
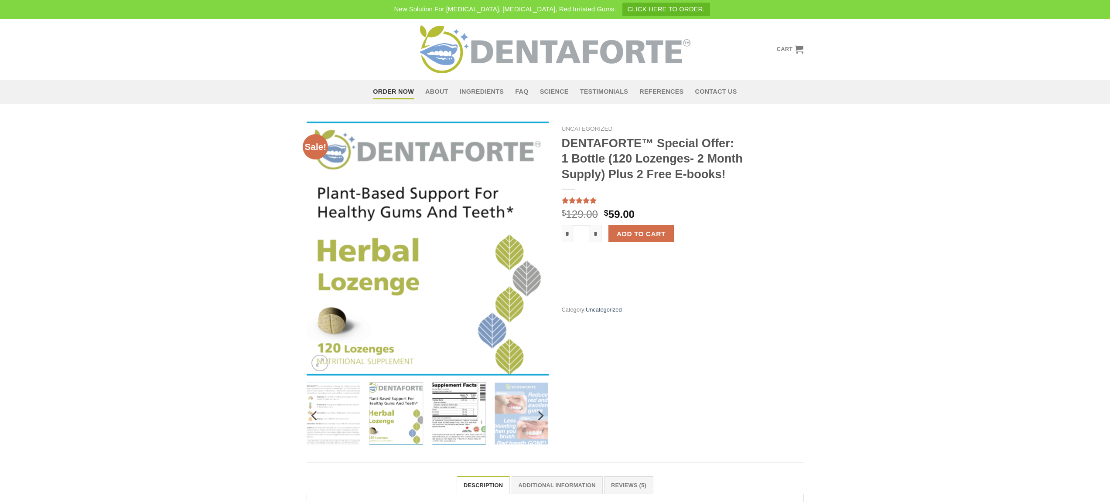
click at [456, 405] on img at bounding box center [458, 413] width 53 height 64
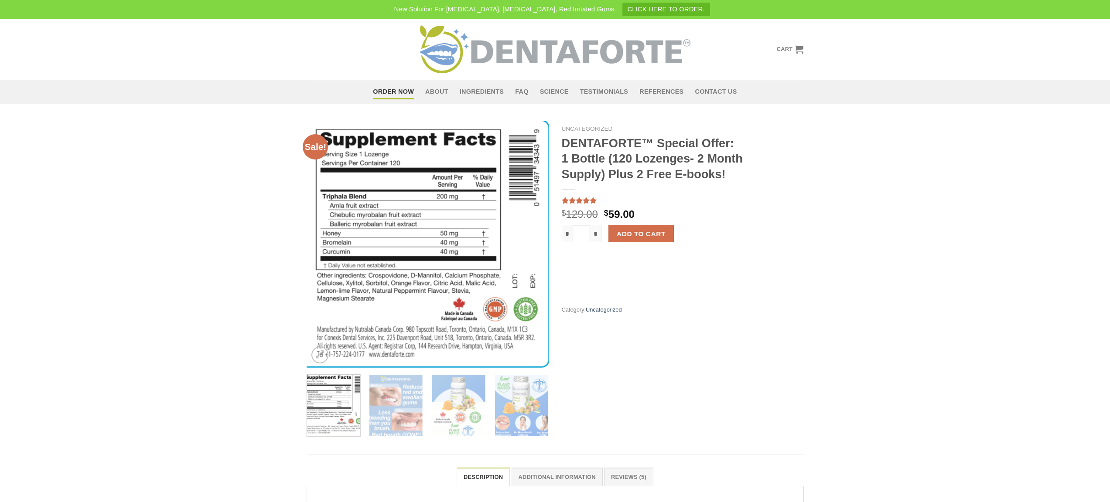
click at [742, 365] on div "Uncategorized DENTAFORTE™ Special Offer: 1 Bottle (120 Lozenges- 2 Month Supply…" at bounding box center [682, 279] width 255 height 316
click at [639, 386] on div "Uncategorized DENTAFORTE™ Special Offer: 1 Bottle (120 Lozenges- 2 Month Supply…" at bounding box center [682, 279] width 255 height 316
click at [527, 41] on img at bounding box center [555, 49] width 270 height 48
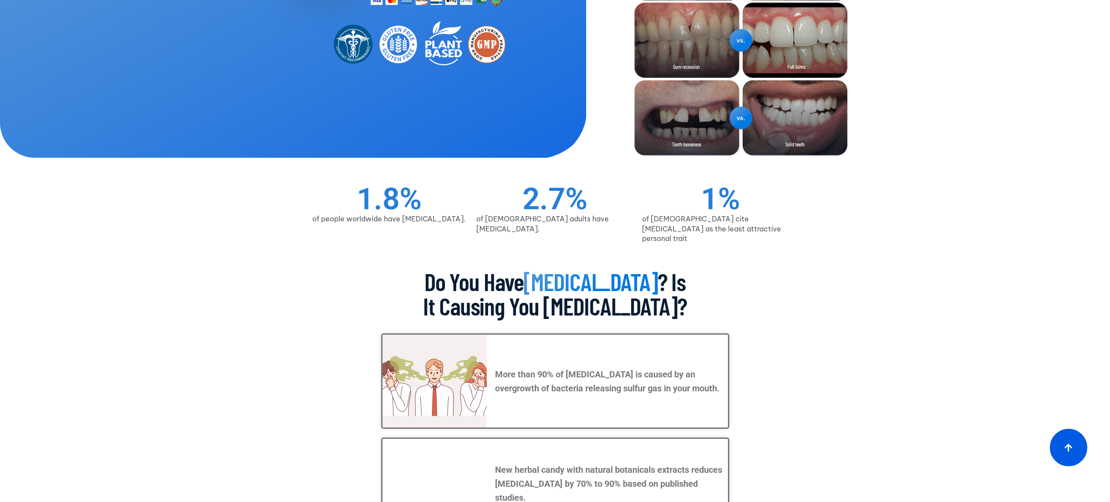
scroll to position [373, 0]
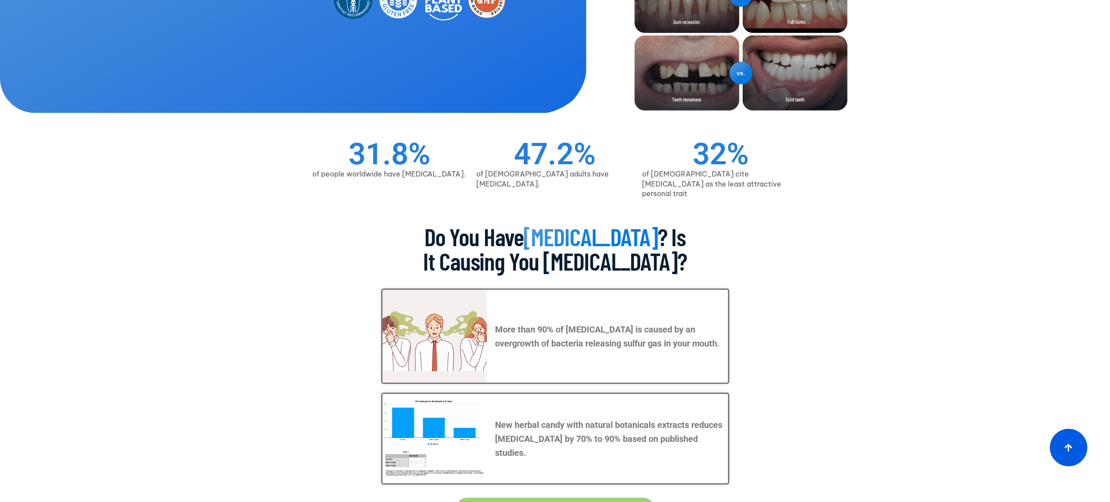
click at [842, 184] on section "of people worldwide have [MEDICAL_DATA]. 31.8 % of [DEMOGRAPHIC_DATA] adults ha…" at bounding box center [555, 158] width 1110 height 90
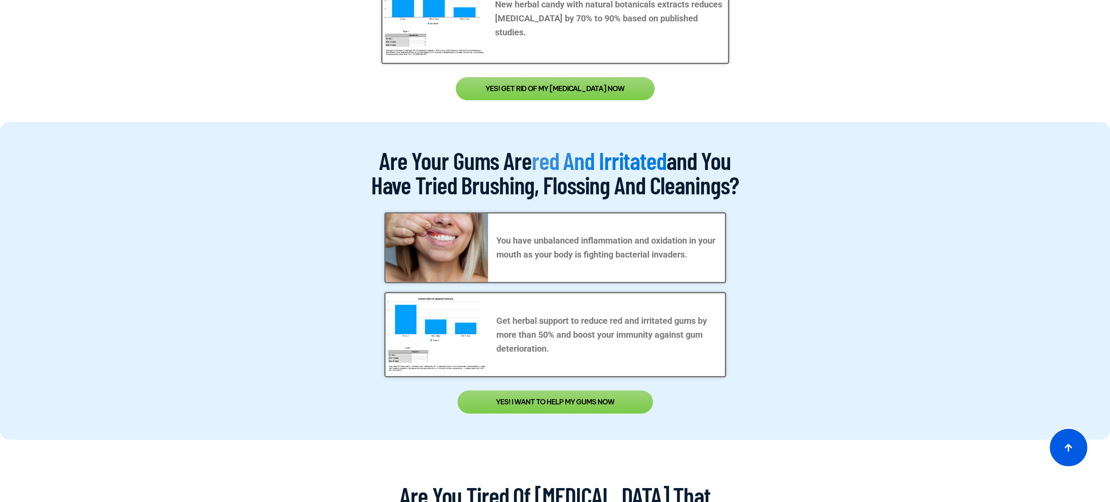
scroll to position [0, 0]
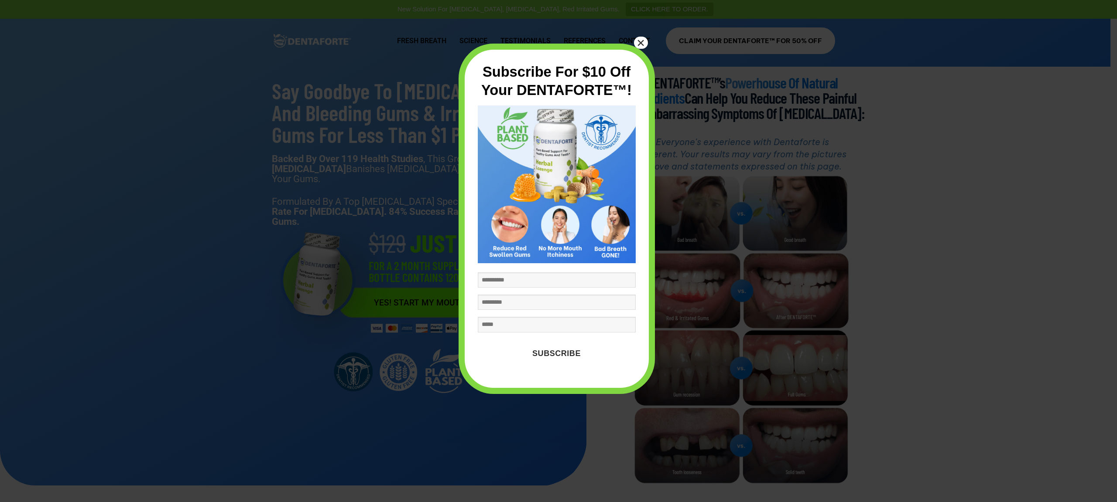
click at [643, 41] on button "×" at bounding box center [641, 43] width 14 height 12
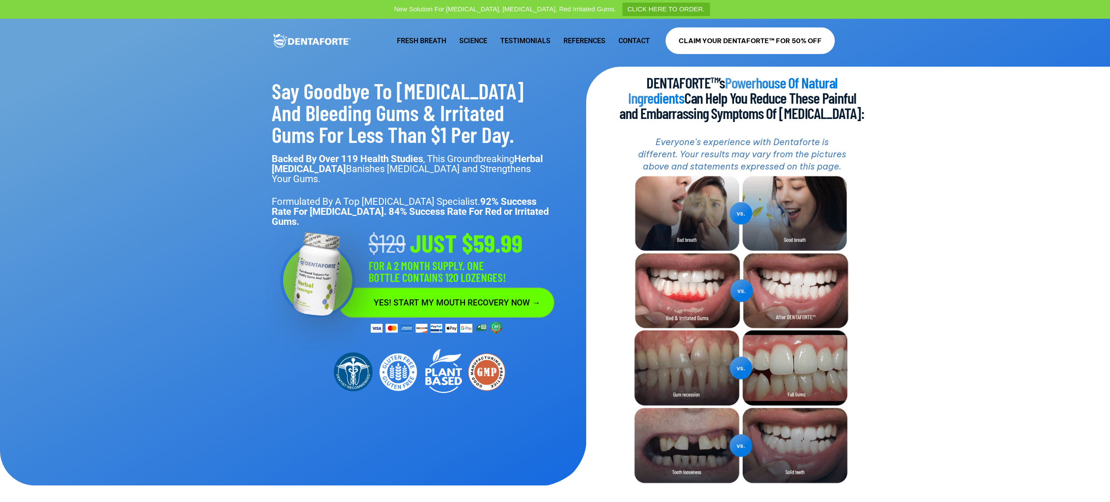
click at [742, 215] on img at bounding box center [742, 330] width 221 height 315
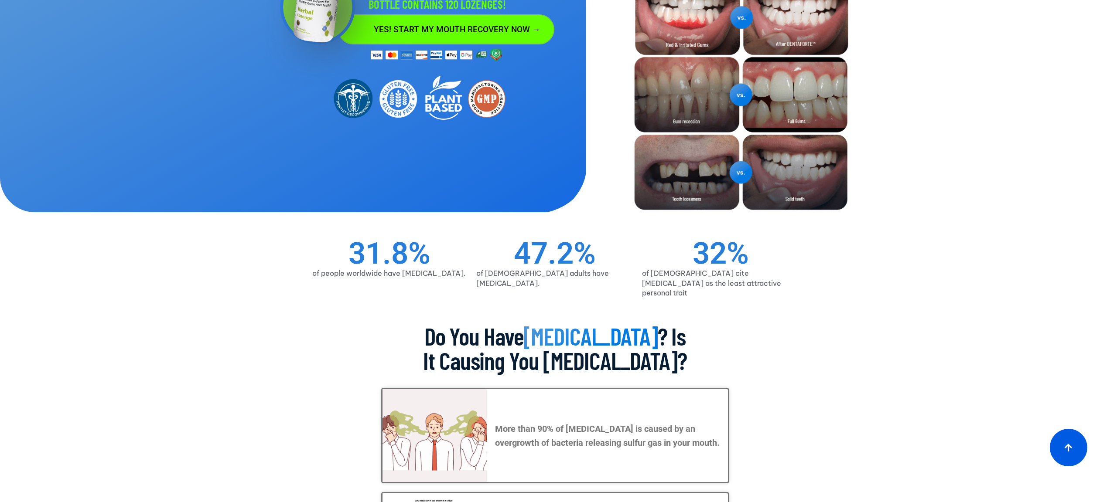
scroll to position [413, 0]
